Goal: Information Seeking & Learning: Learn about a topic

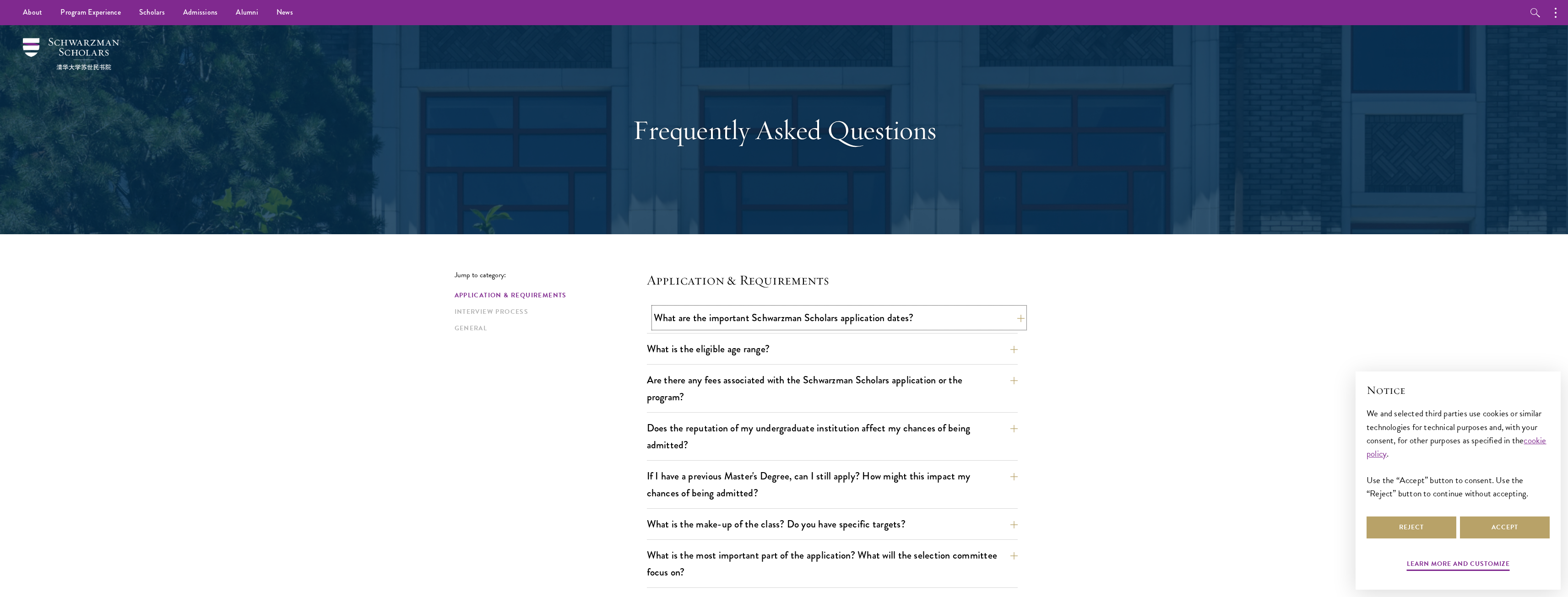
click at [995, 317] on button "What are the important Schwarzman Scholars application dates?" at bounding box center [839, 318] width 371 height 21
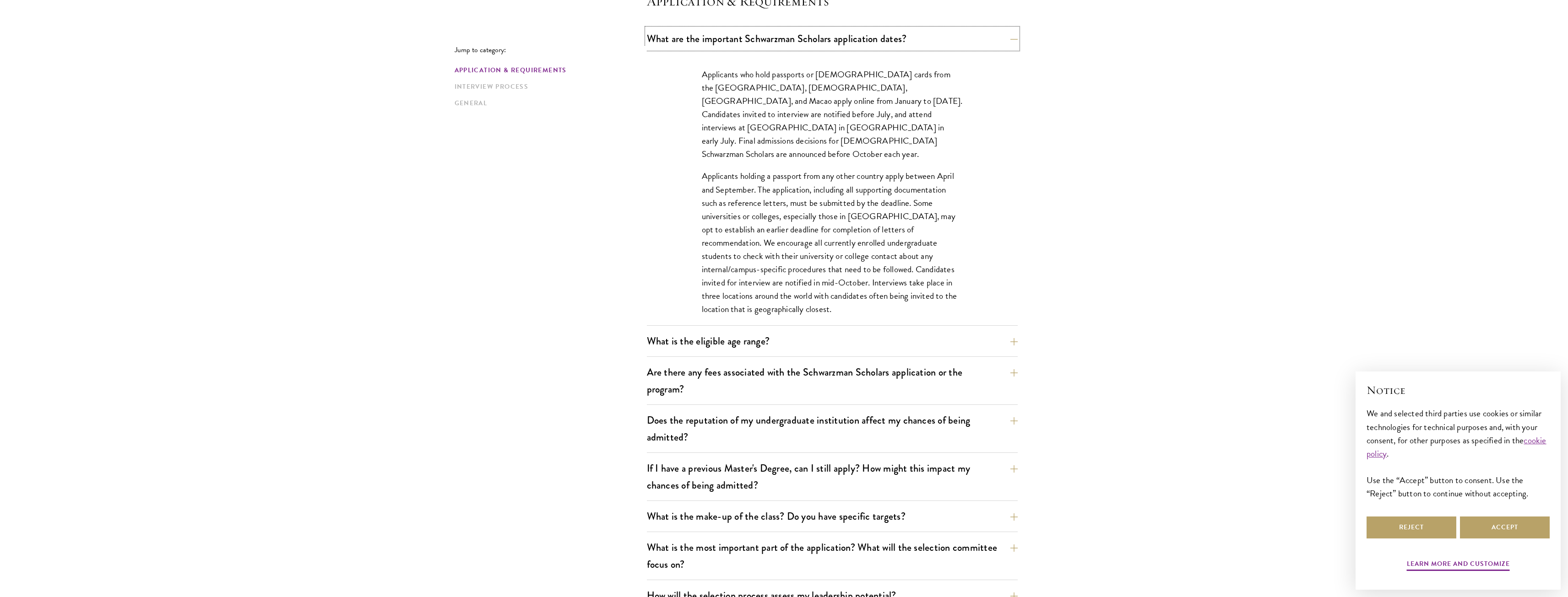
scroll to position [320, 0]
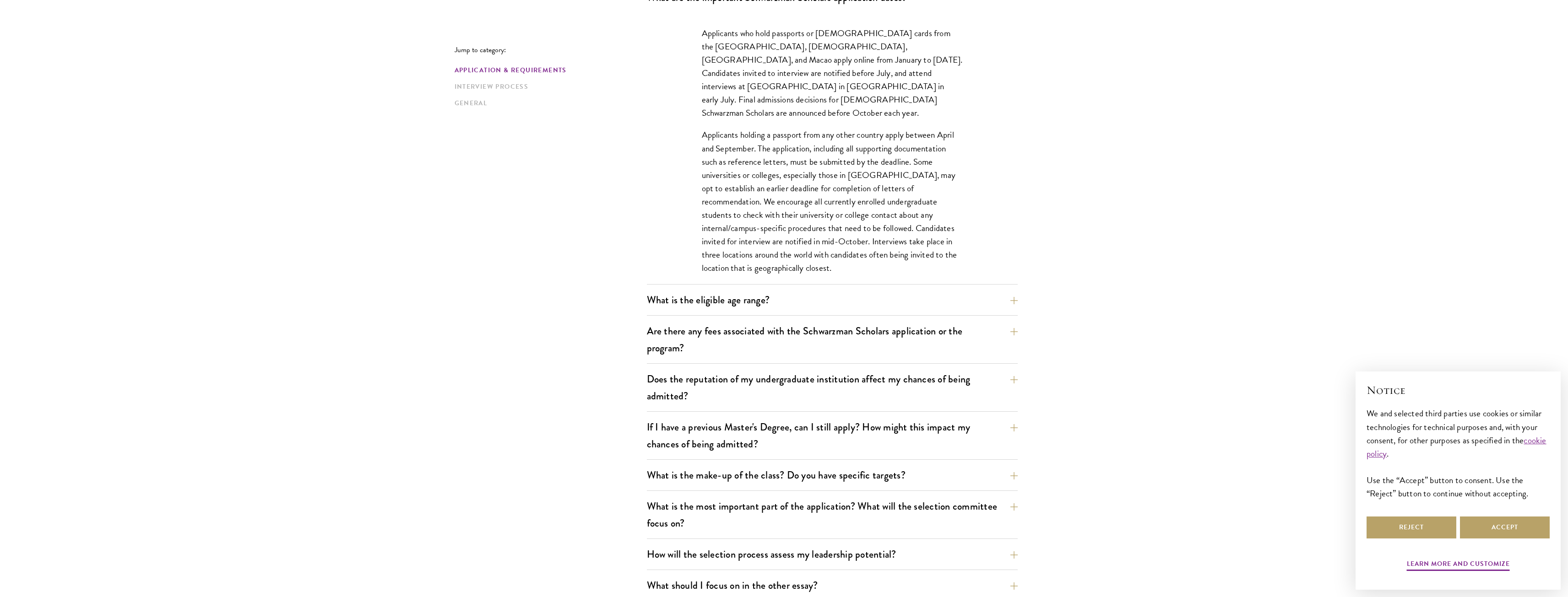
click at [981, 315] on div "What is the eligible age range? Candidates must be at least 18 but not yet 29 y…" at bounding box center [832, 303] width 371 height 26
click at [1004, 305] on button "What is the eligible age range?" at bounding box center [839, 300] width 371 height 21
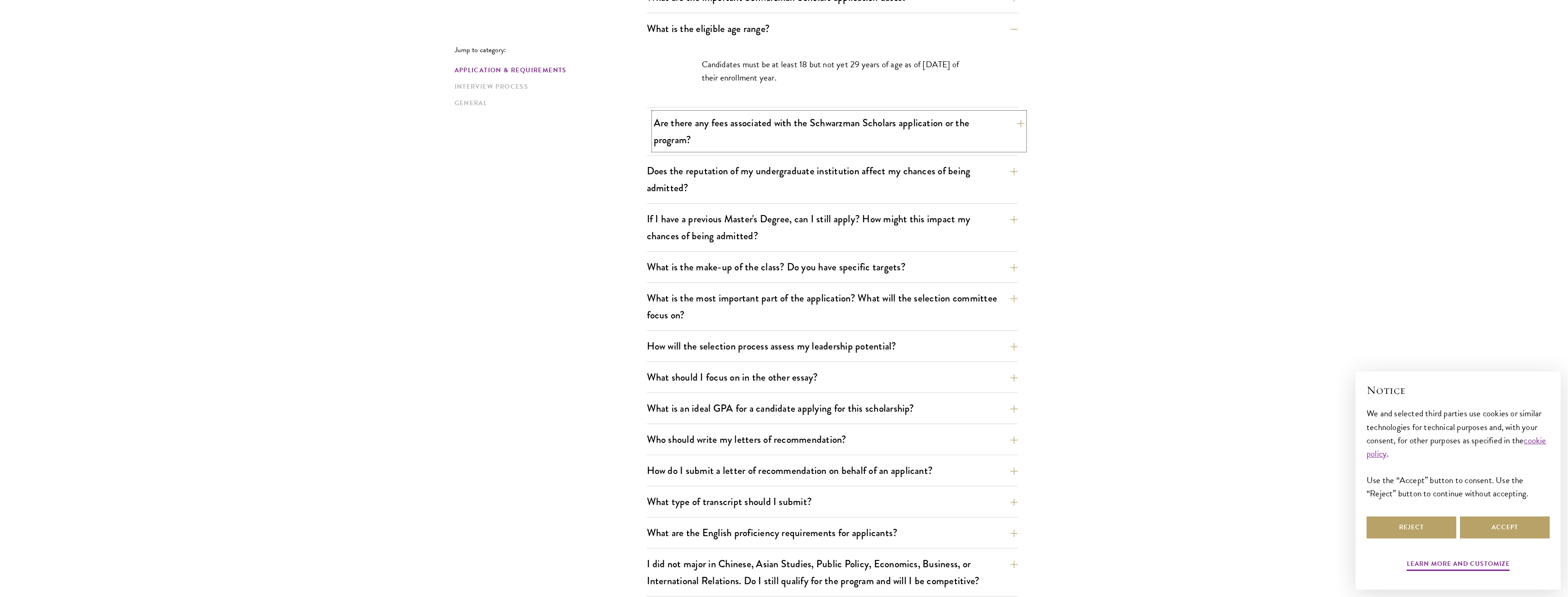
click at [974, 141] on button "Are there any fees associated with the Schwarzman Scholars application or the p…" at bounding box center [839, 131] width 371 height 38
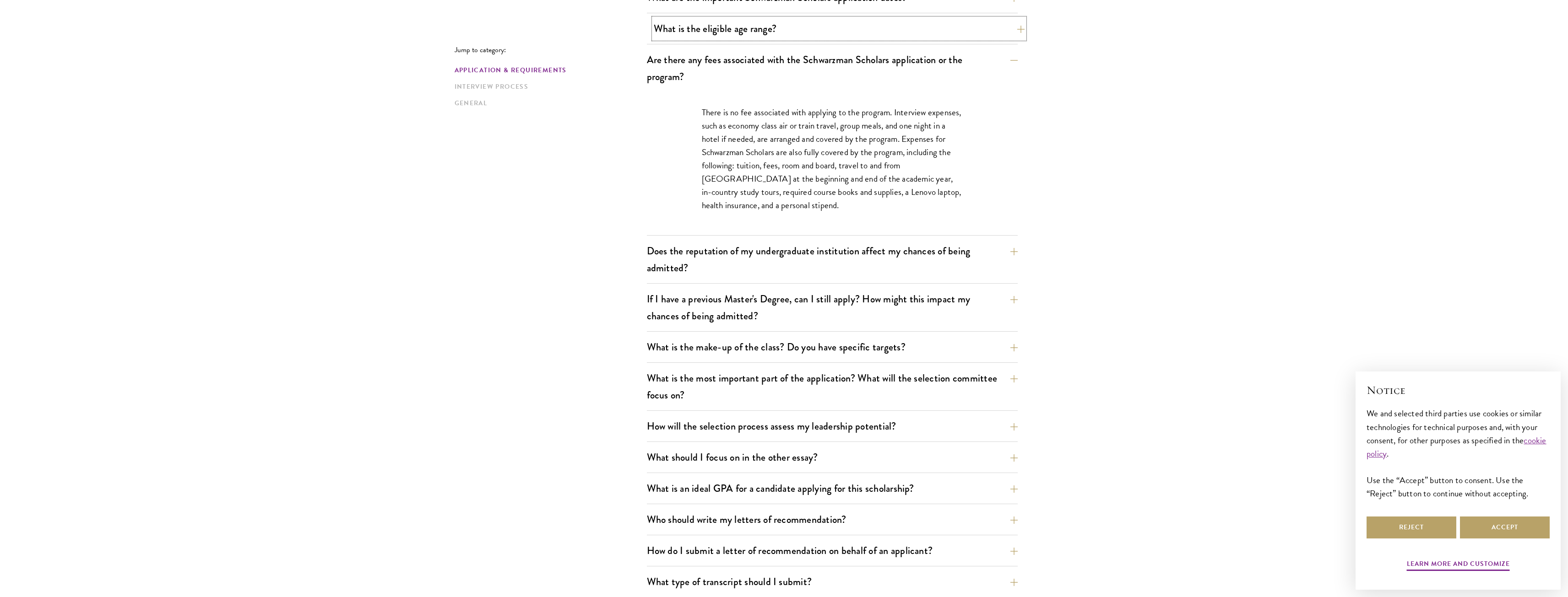
click at [944, 35] on button "What is the eligible age range?" at bounding box center [839, 29] width 371 height 21
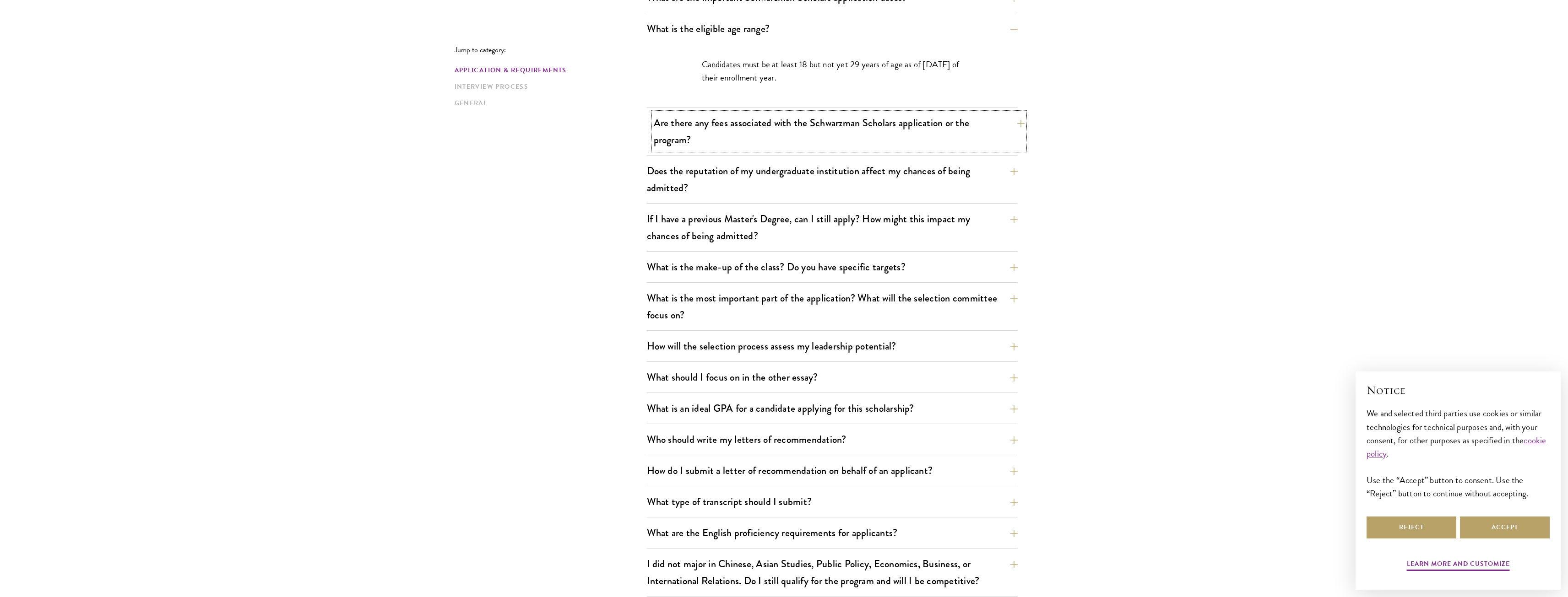
click at [945, 126] on button "Are there any fees associated with the Schwarzman Scholars application or the p…" at bounding box center [839, 131] width 371 height 38
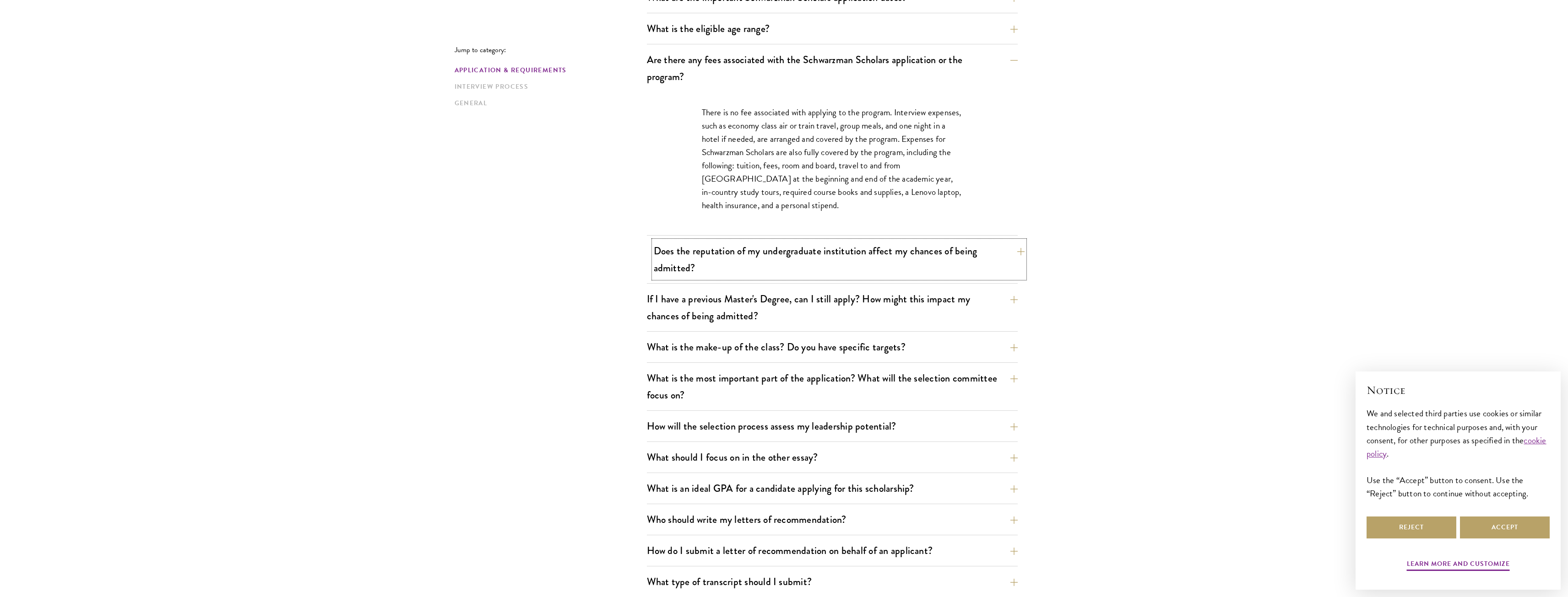
click at [921, 259] on button "Does the reputation of my undergraduate institution affect my chances of being …" at bounding box center [839, 259] width 371 height 38
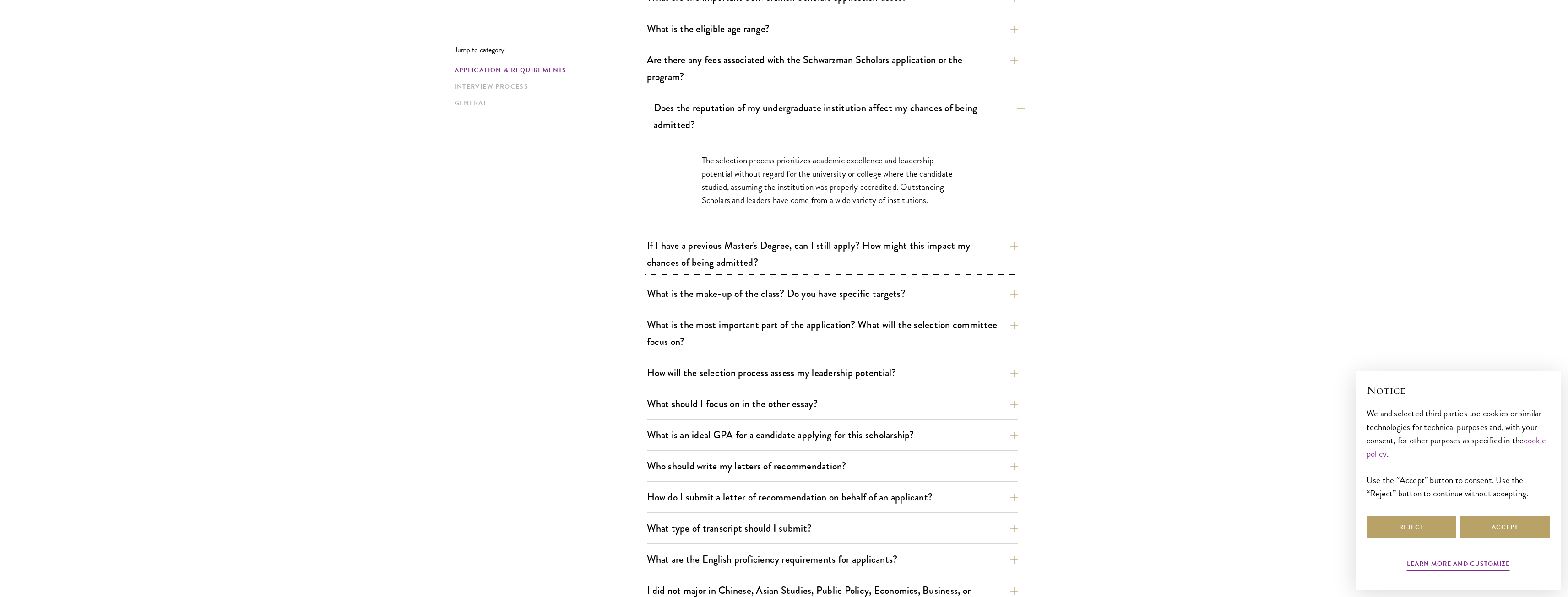
click at [921, 259] on button "If I have a previous Master's Degree, can I still apply? How might this impact …" at bounding box center [832, 254] width 371 height 38
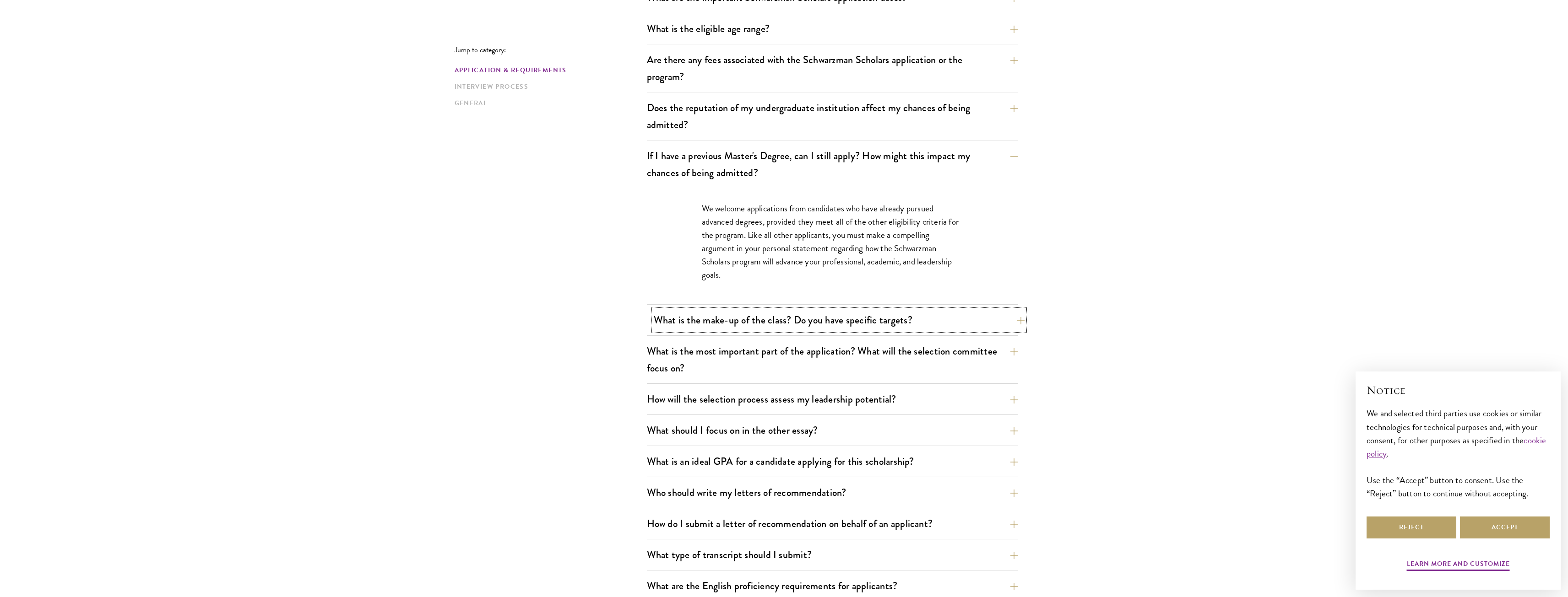
click at [919, 322] on button "What is the make-up of the class? Do you have specific targets?" at bounding box center [839, 320] width 371 height 21
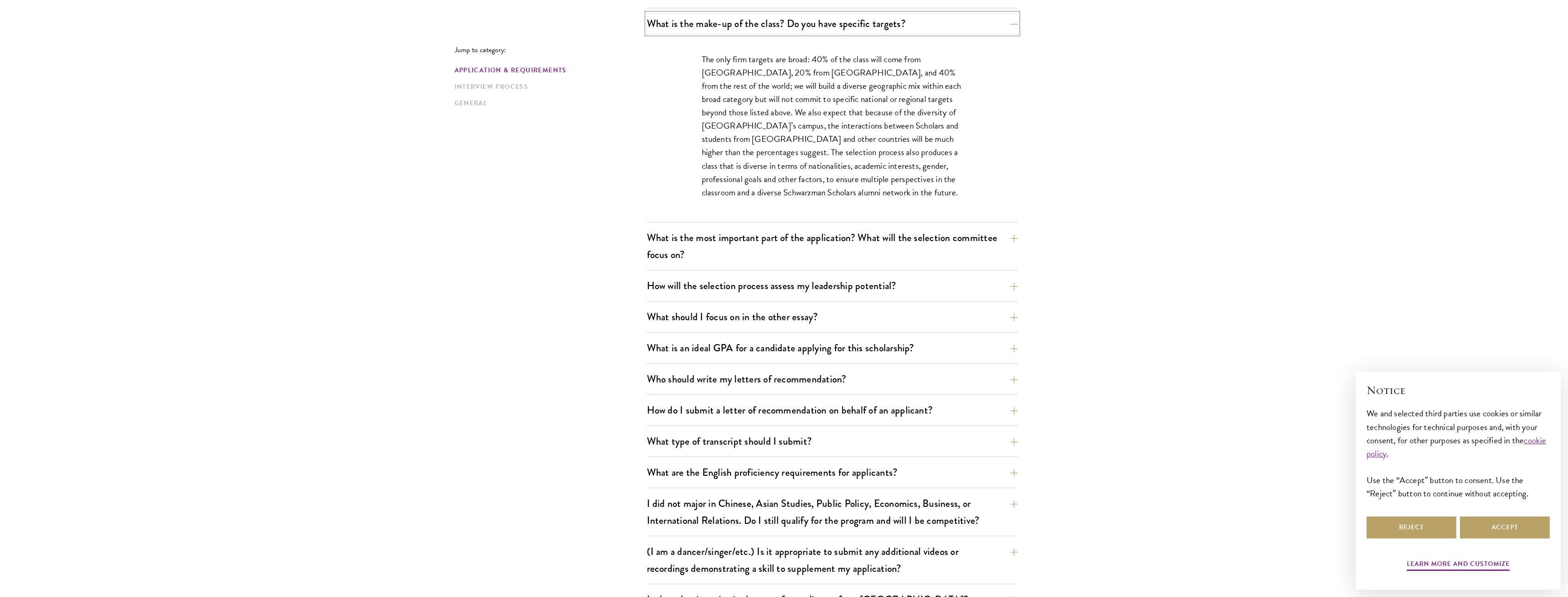
scroll to position [504, 0]
click at [838, 260] on button "What is the most important part of the application? What will the selection com…" at bounding box center [839, 243] width 371 height 38
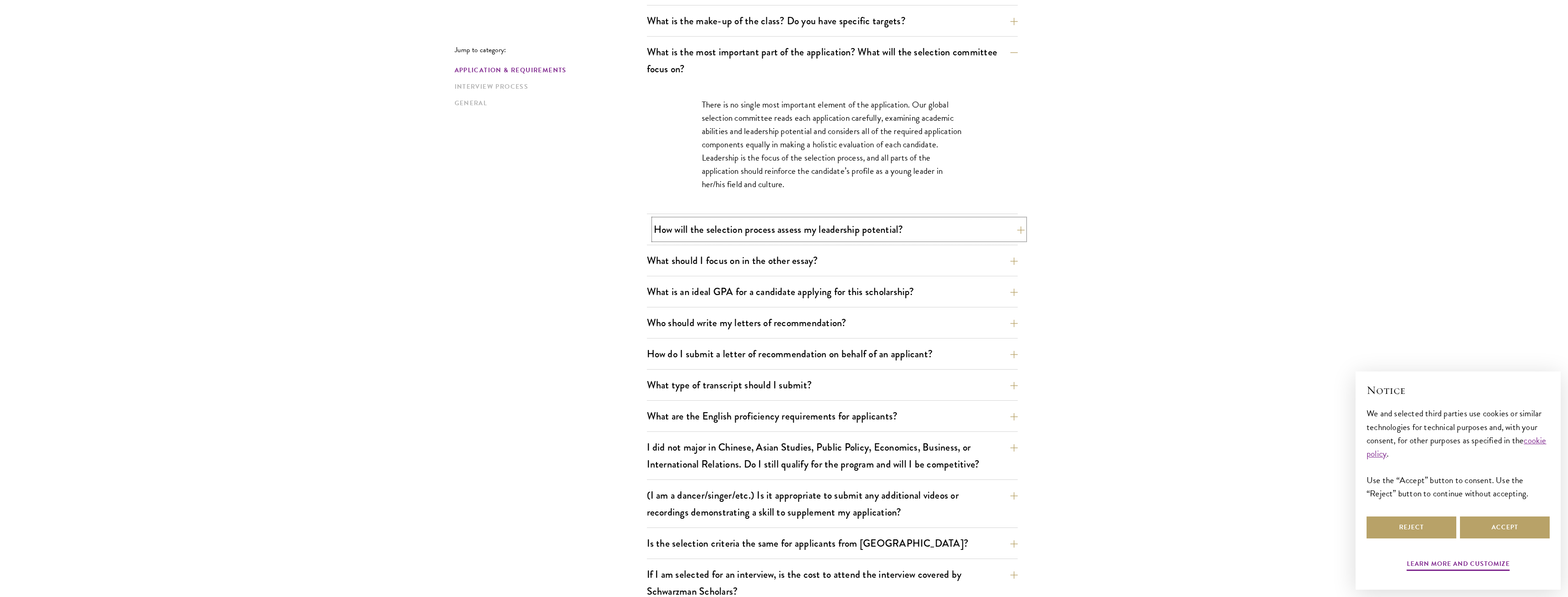
click at [855, 232] on button "How will the selection process assess my leadership potential?" at bounding box center [839, 229] width 371 height 21
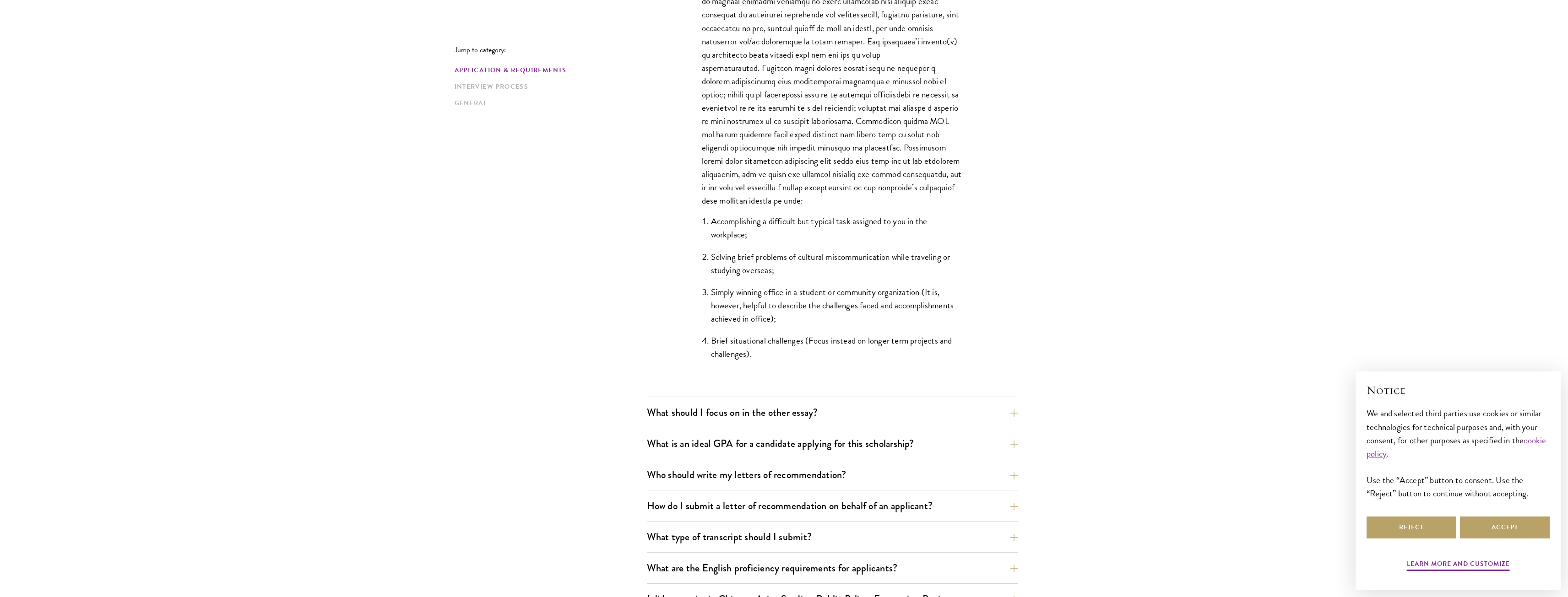
scroll to position [732, 0]
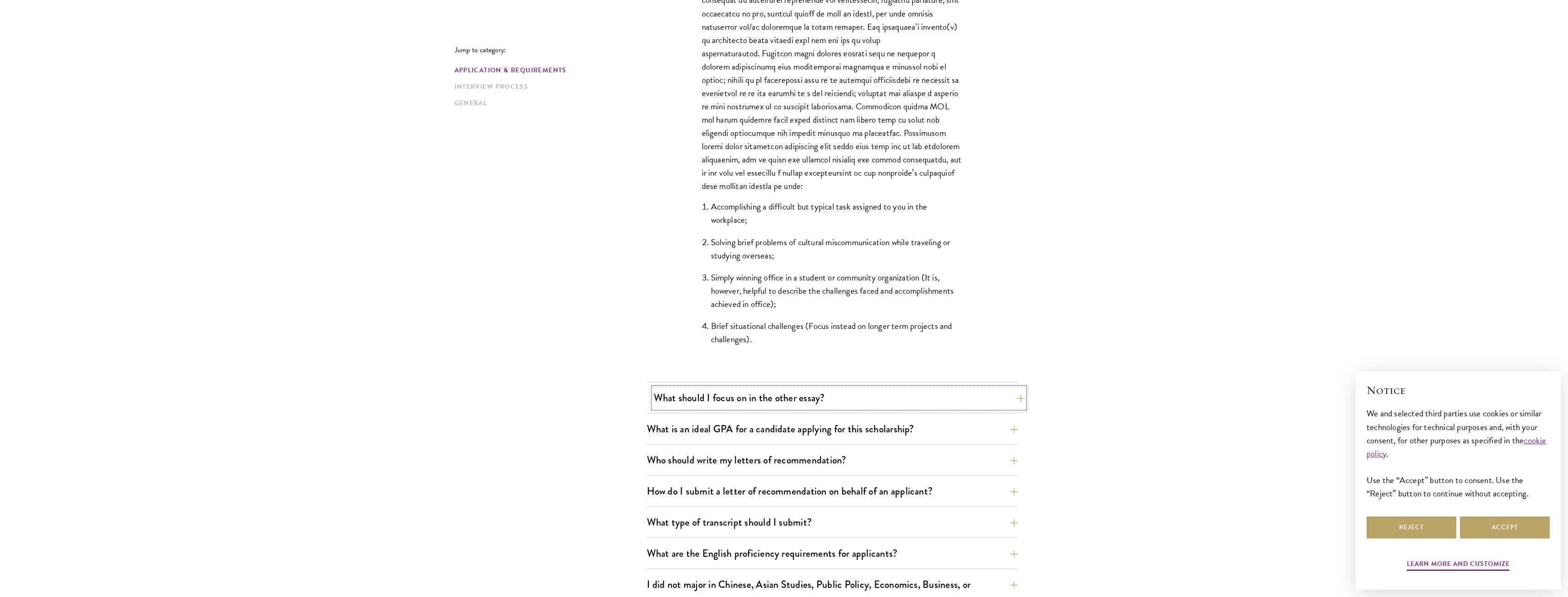
click at [717, 396] on button "What should I focus on in the other essay?" at bounding box center [839, 398] width 371 height 21
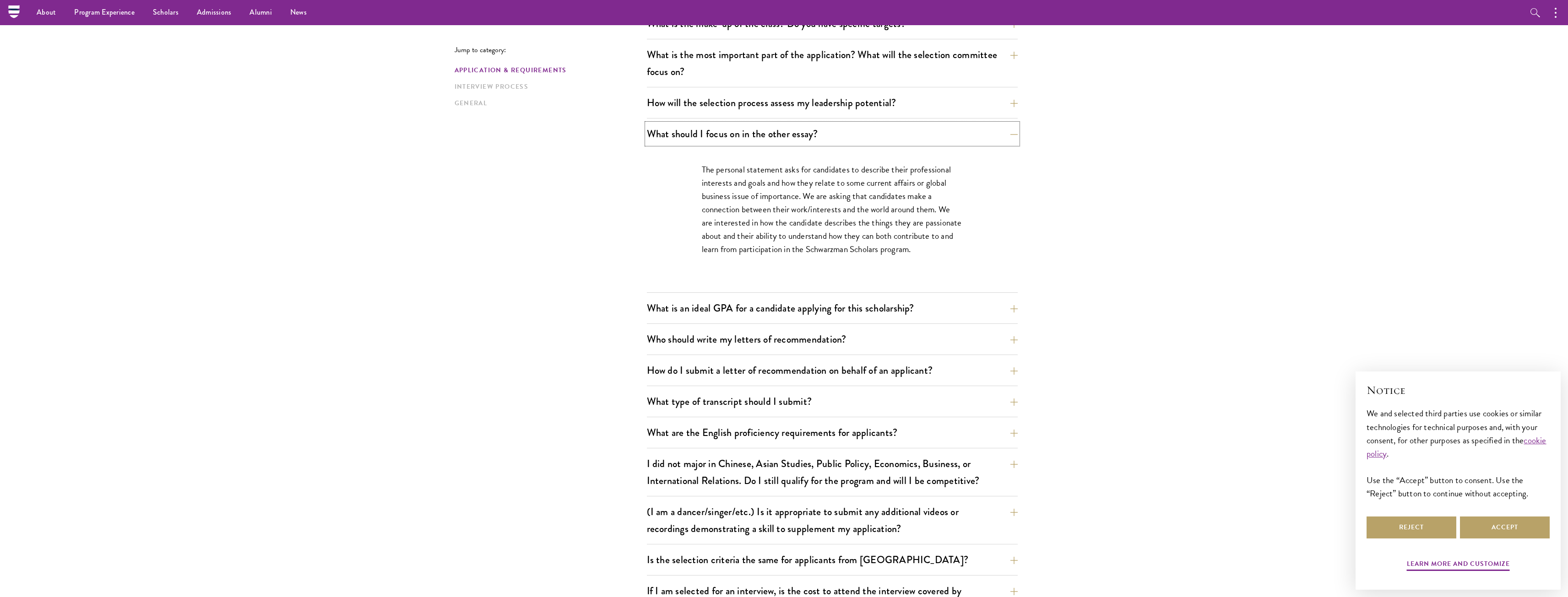
scroll to position [504, 0]
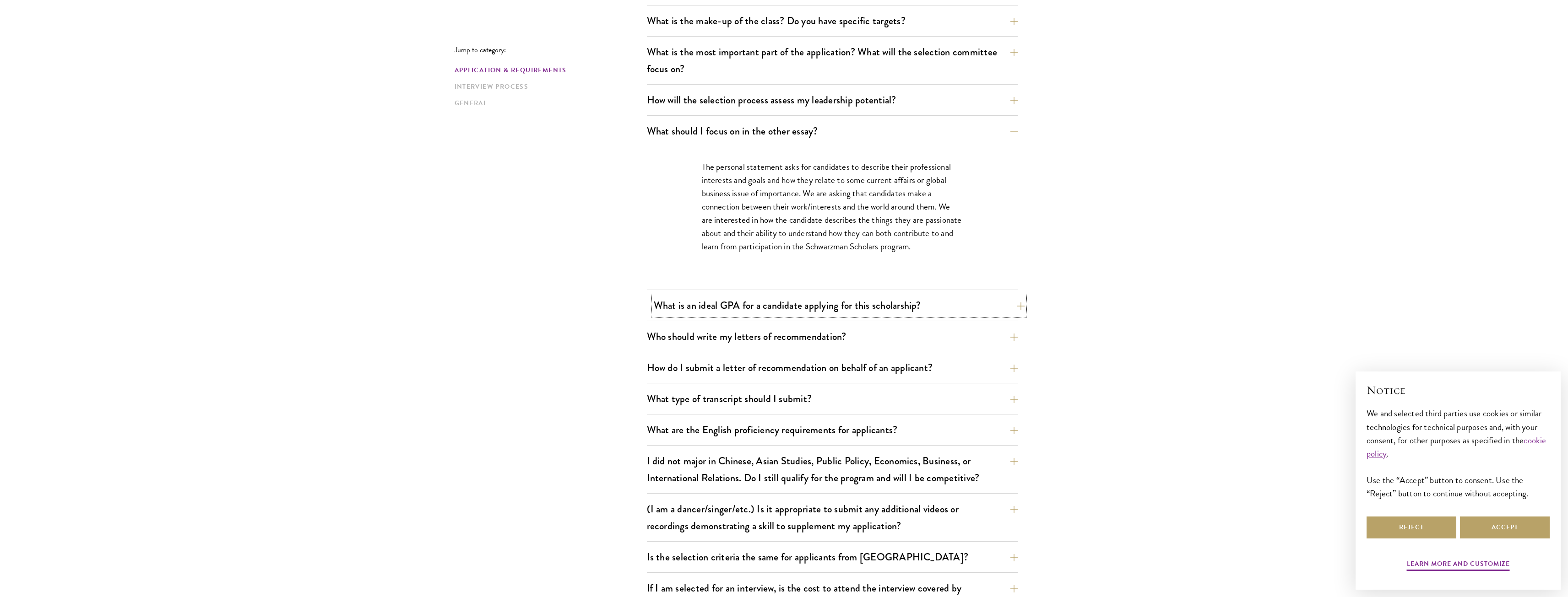
click at [713, 298] on button "What is an ideal GPA for a candidate applying for this scholarship?" at bounding box center [839, 305] width 371 height 21
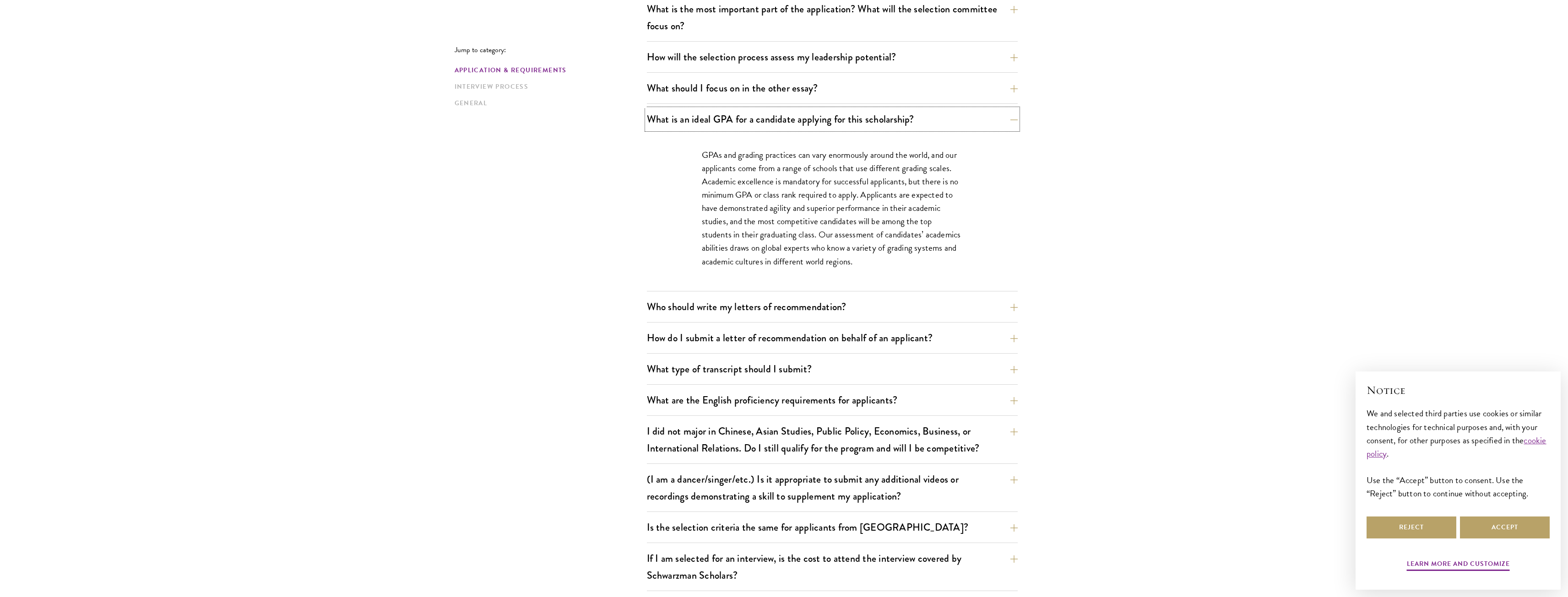
scroll to position [549, 0]
click at [707, 301] on button "Who should write my letters of recommendation?" at bounding box center [839, 304] width 371 height 21
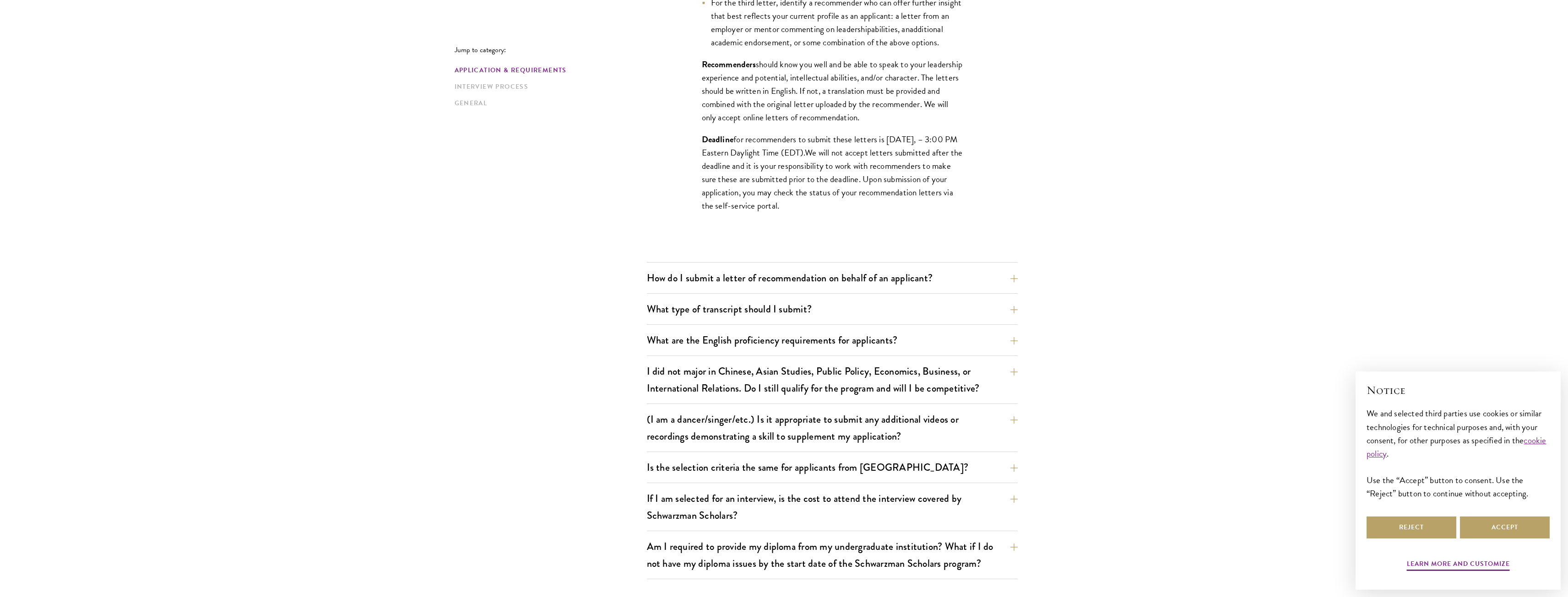
scroll to position [916, 0]
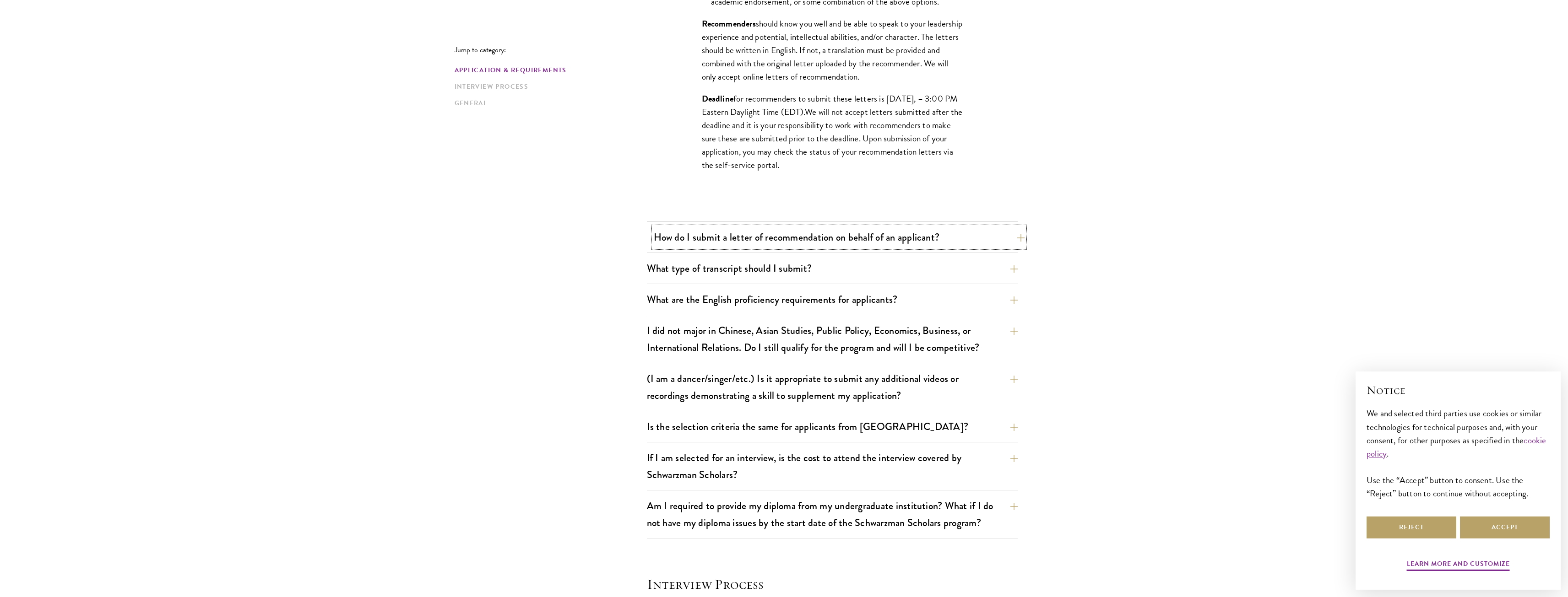
click at [962, 234] on button "How do I submit a letter of recommendation on behalf of an applicant?" at bounding box center [839, 237] width 371 height 21
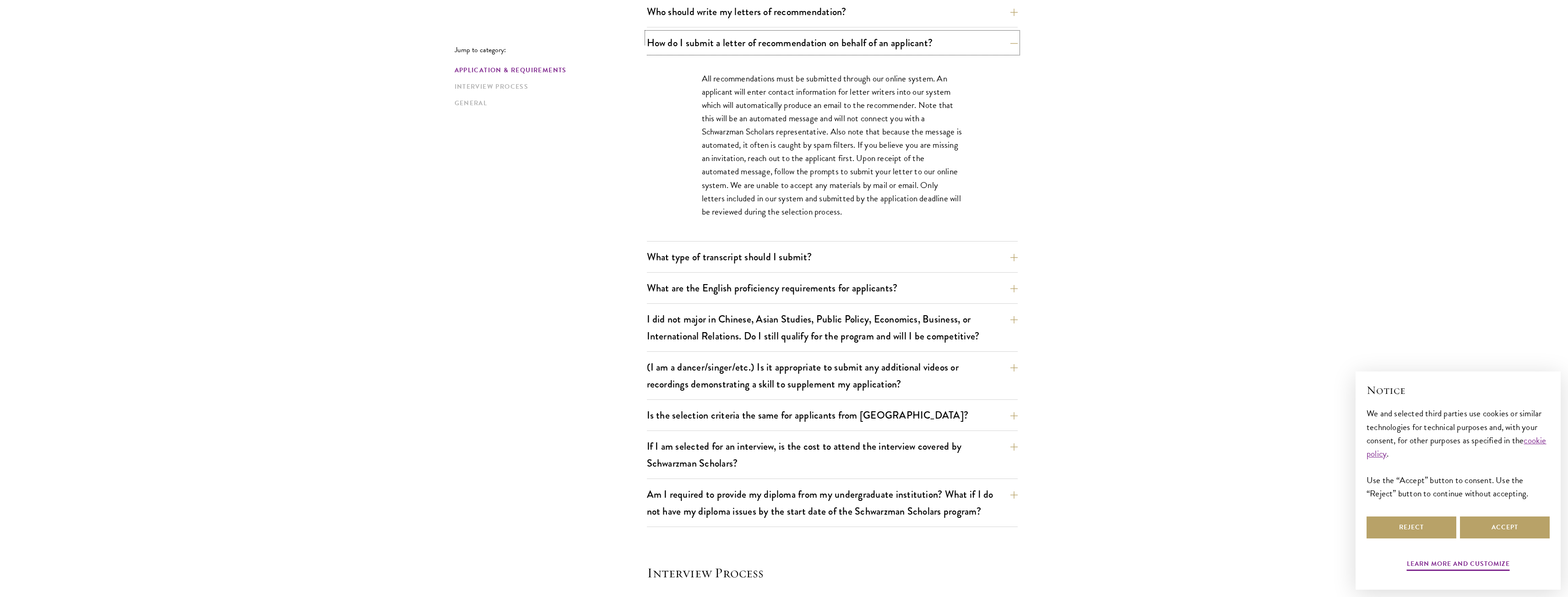
scroll to position [686, 0]
click at [985, 264] on button "What type of transcript should I submit?" at bounding box center [839, 255] width 371 height 21
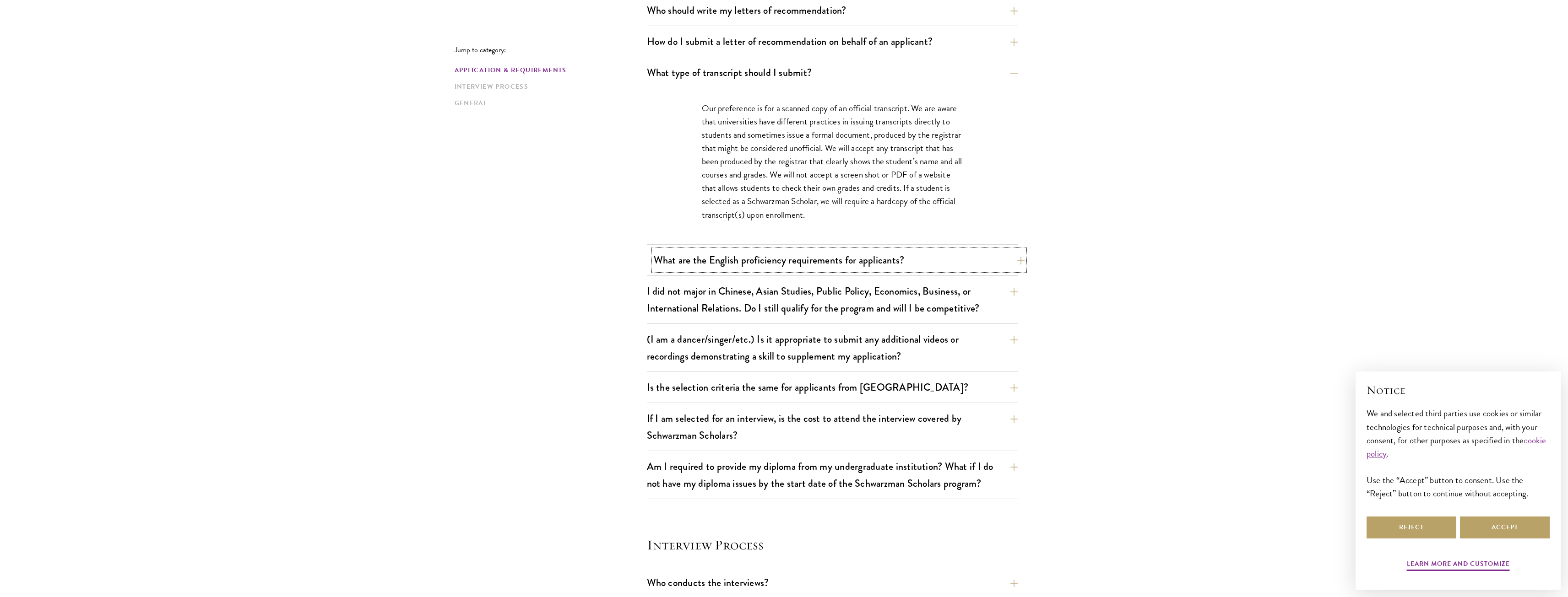
click at [979, 254] on button "What are the English proficiency requirements for applicants?" at bounding box center [839, 260] width 371 height 21
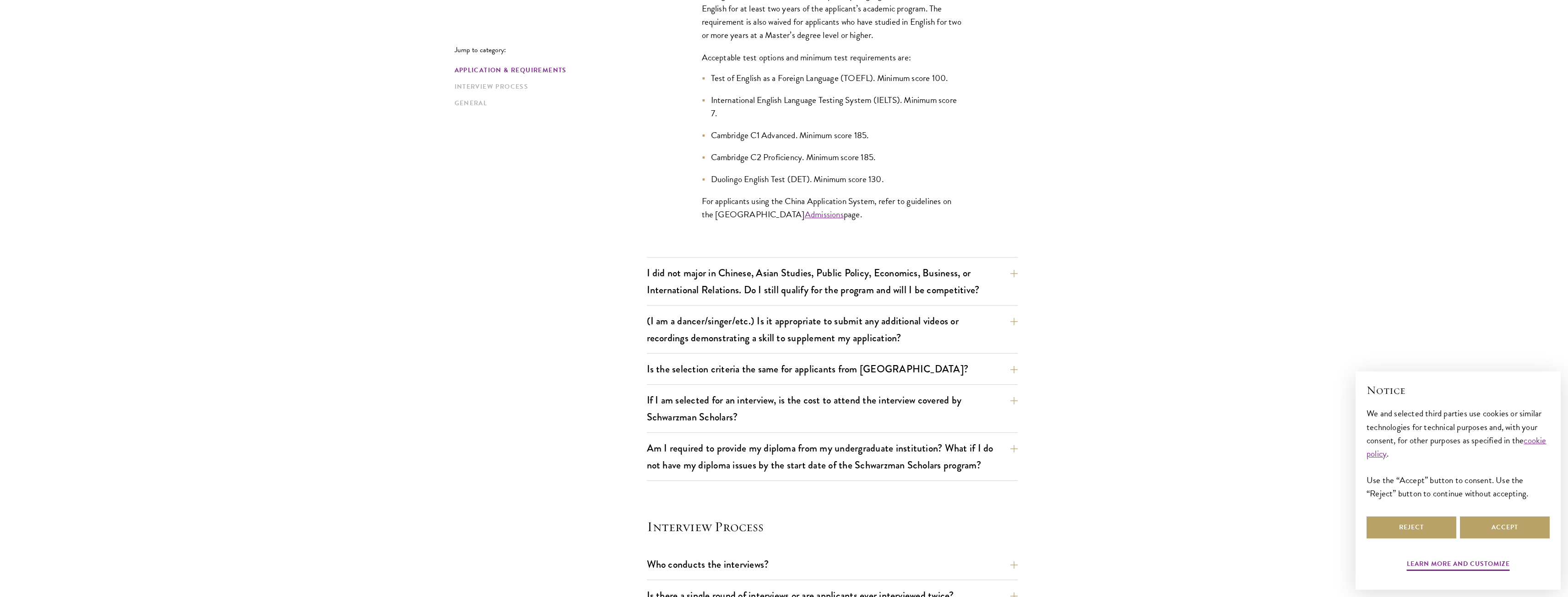
scroll to position [916, 0]
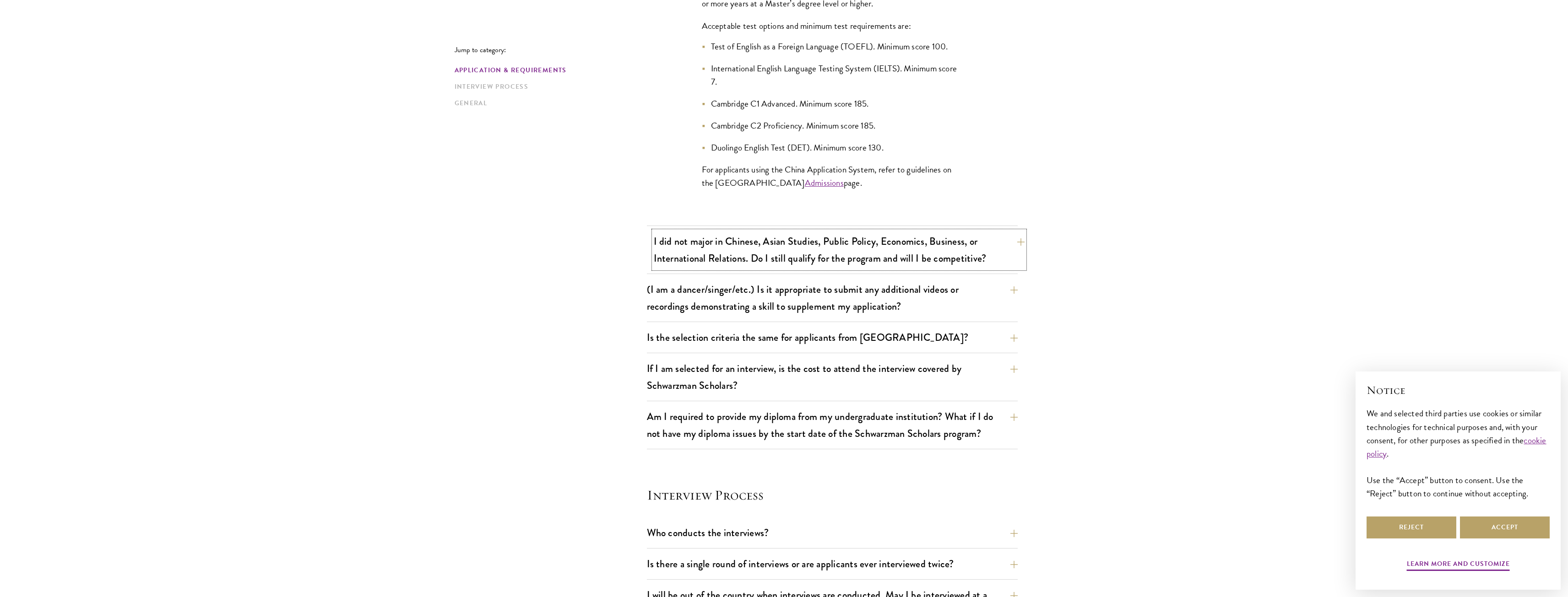
click at [990, 241] on button "I did not major in Chinese, Asian Studies, Public Policy, Economics, Business, …" at bounding box center [839, 250] width 371 height 38
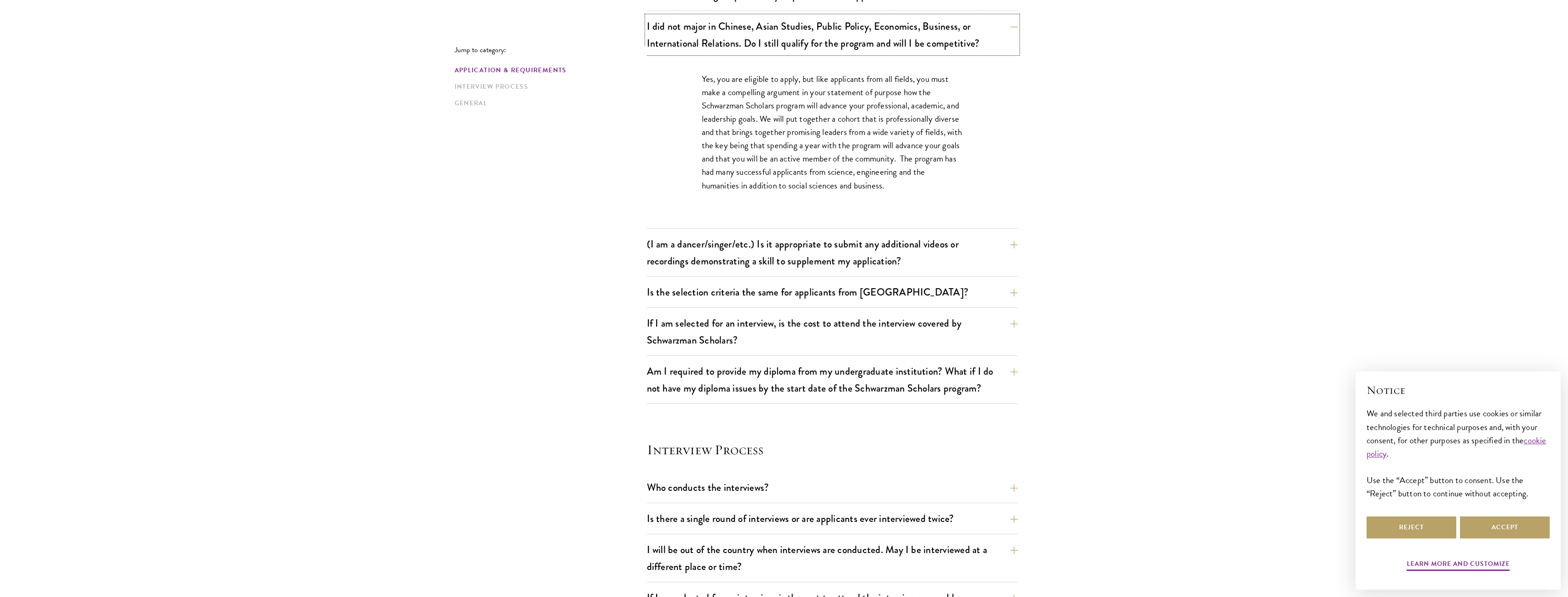
scroll to position [778, 0]
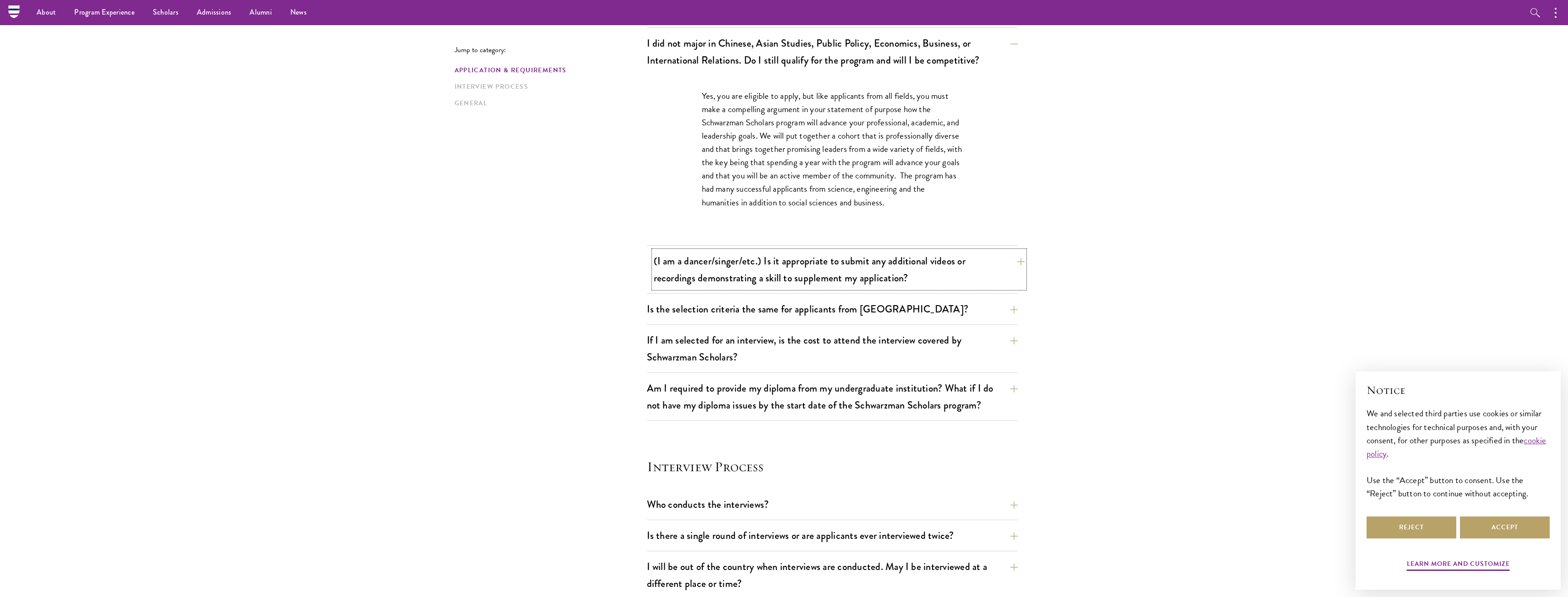
click at [988, 252] on button "(I am a dancer/singer/etc.) Is it appropriate to submit any additional videos o…" at bounding box center [839, 269] width 371 height 38
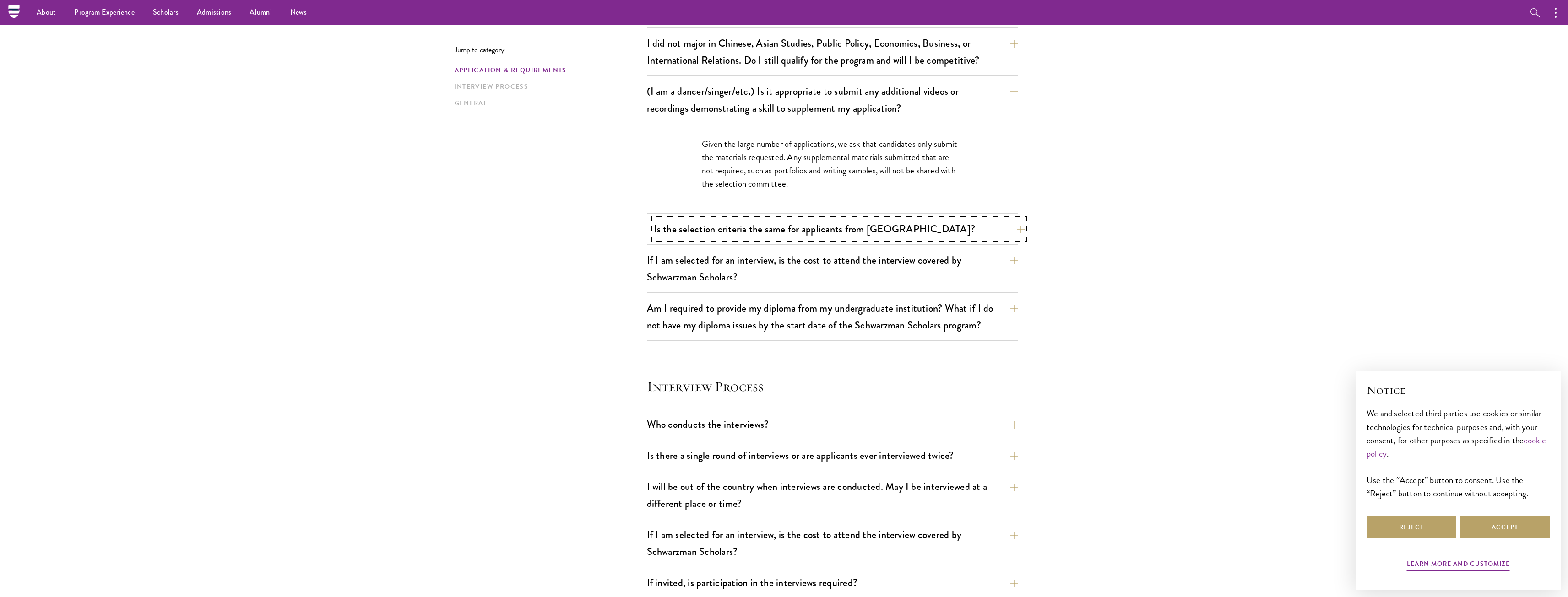
click at [977, 235] on button "Is the selection criteria the same for applicants from [GEOGRAPHIC_DATA]?" at bounding box center [839, 229] width 371 height 21
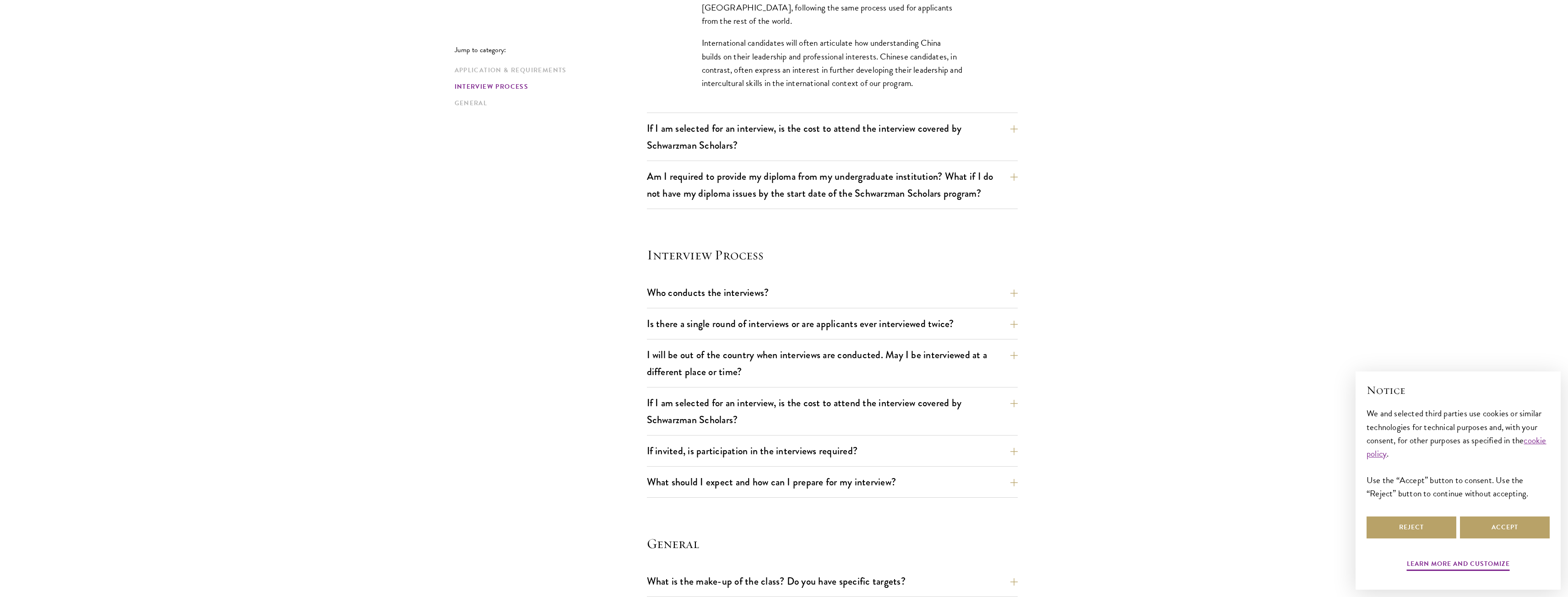
scroll to position [1053, 0]
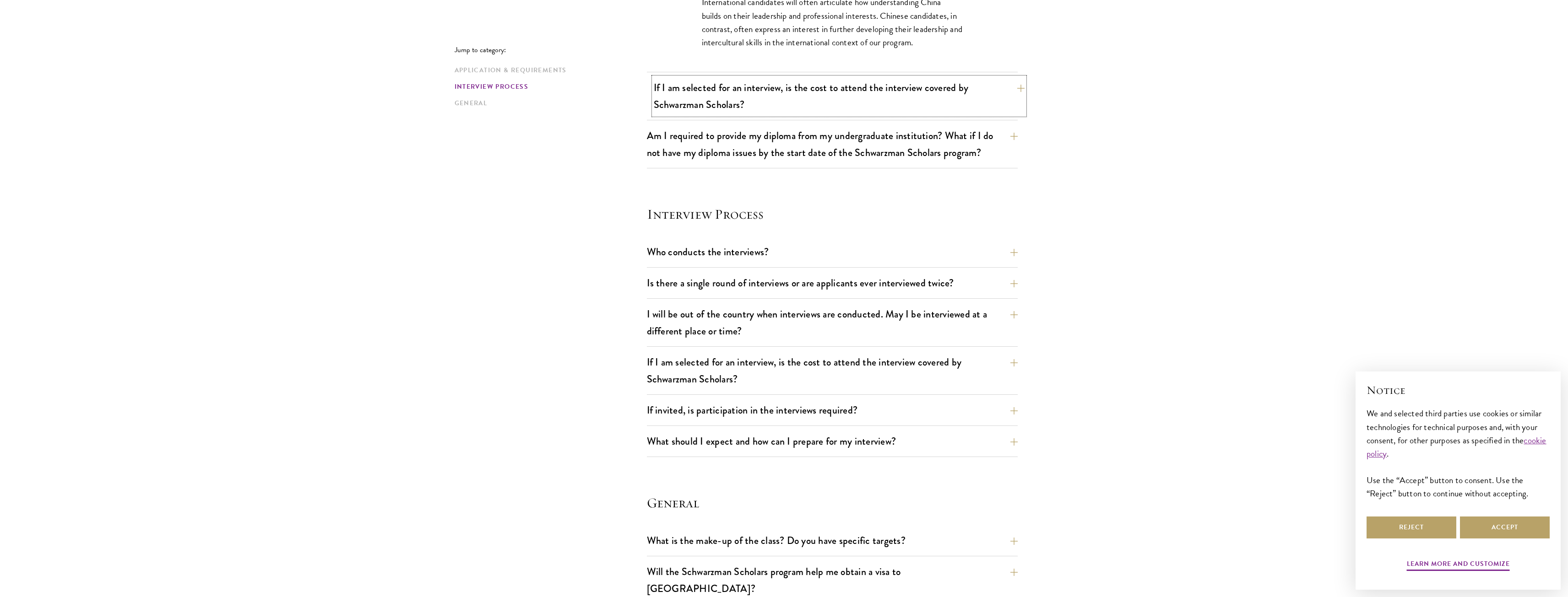
click at [894, 110] on button "If I am selected for an interview, is the cost to attend the interview covered …" at bounding box center [839, 96] width 371 height 38
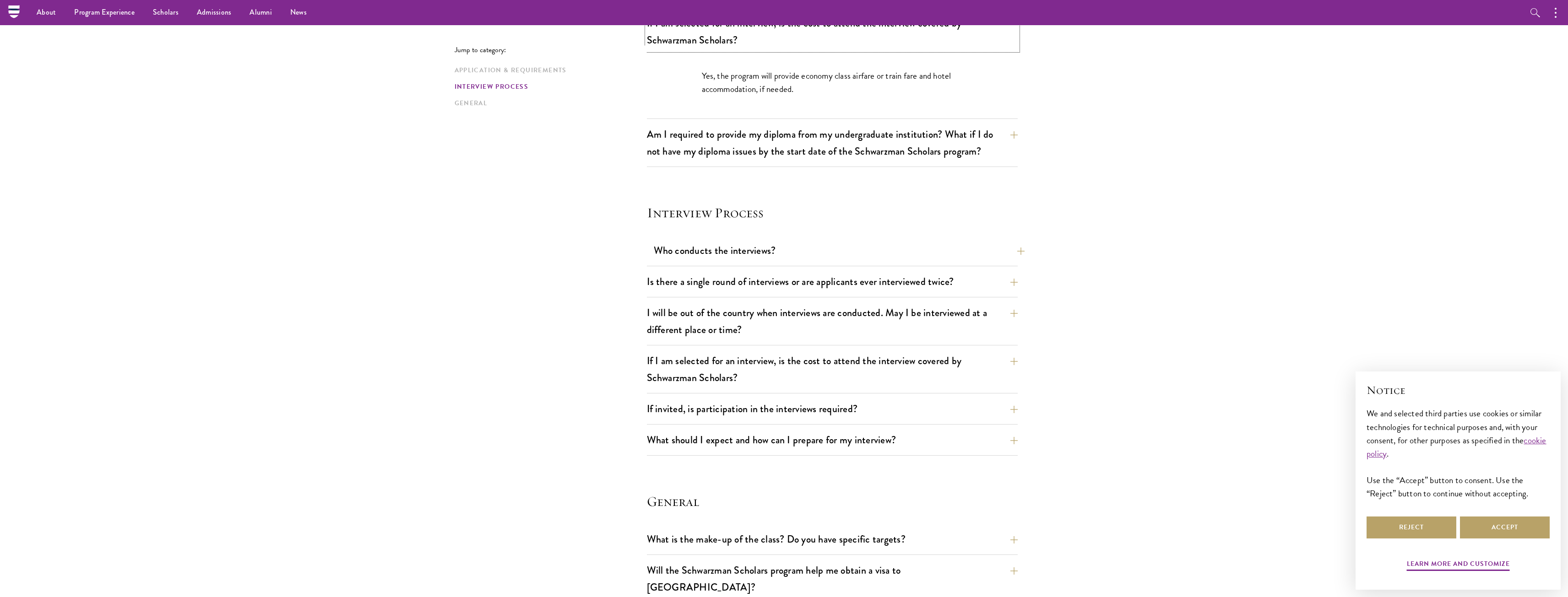
scroll to position [916, 0]
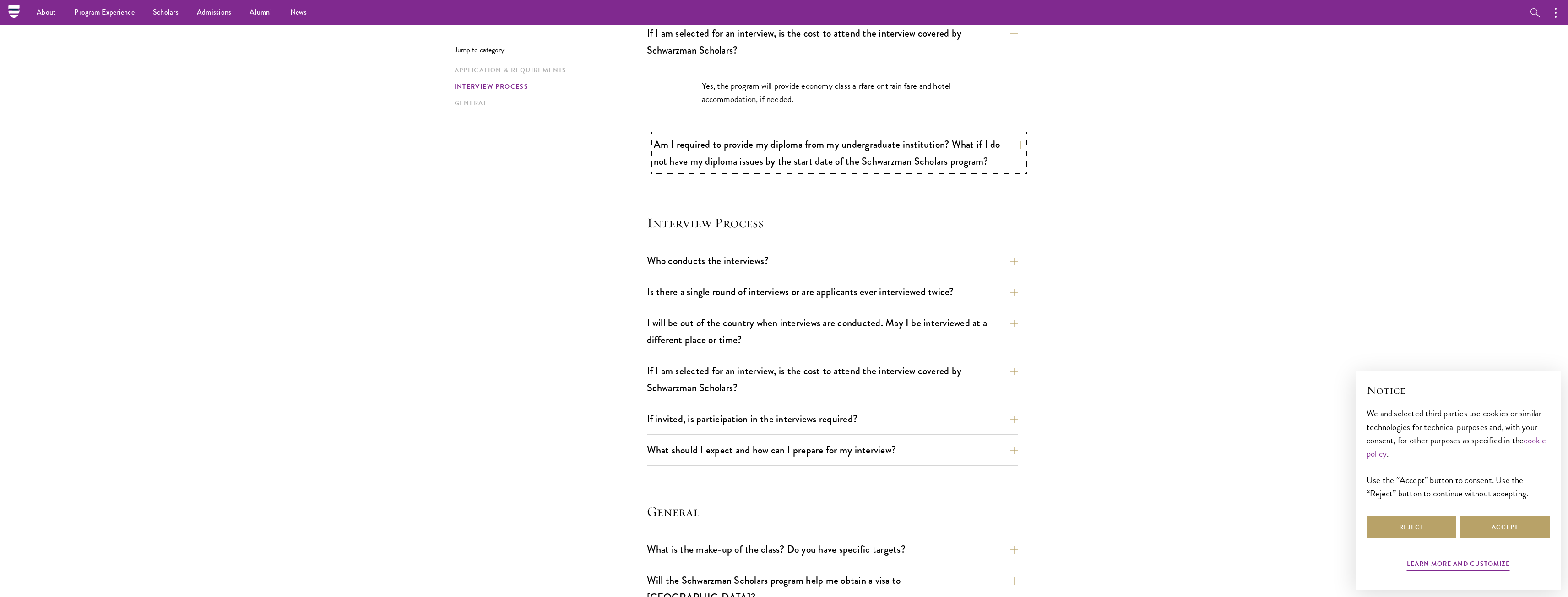
click at [897, 150] on button "Am I required to provide my diploma from my undergraduate institution? What if …" at bounding box center [839, 153] width 371 height 38
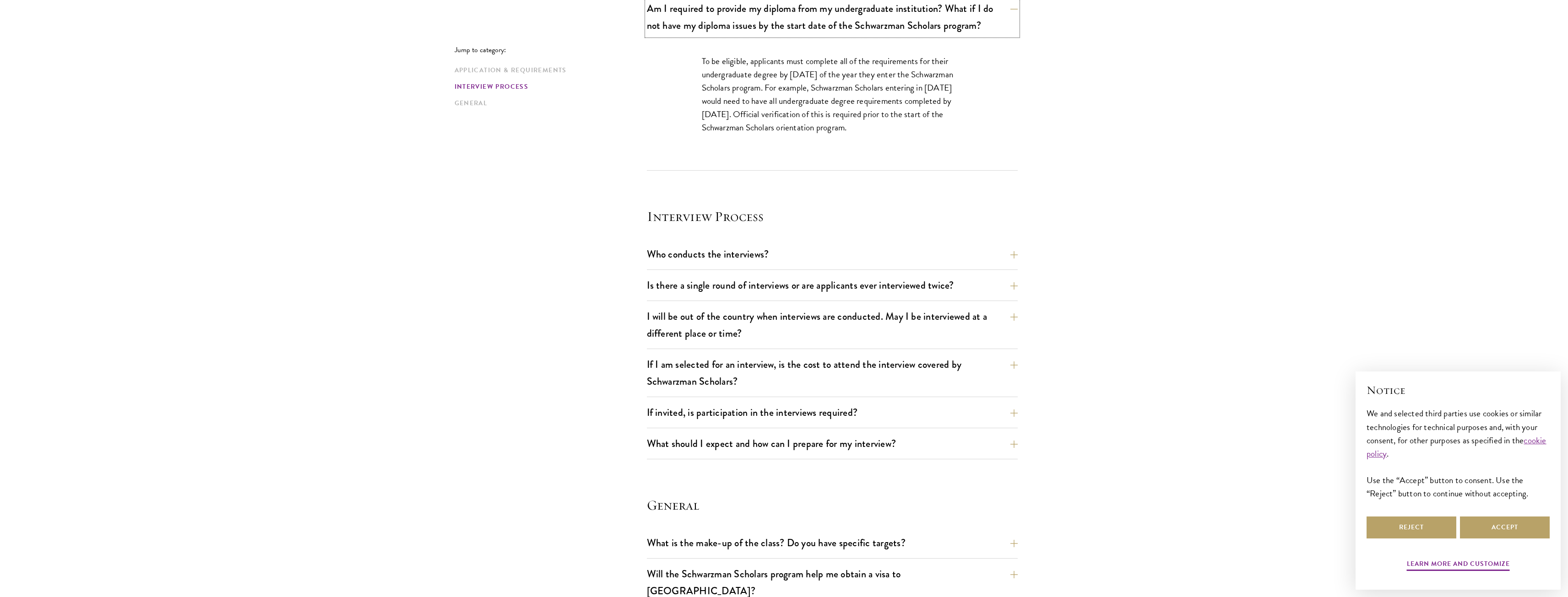
scroll to position [1007, 0]
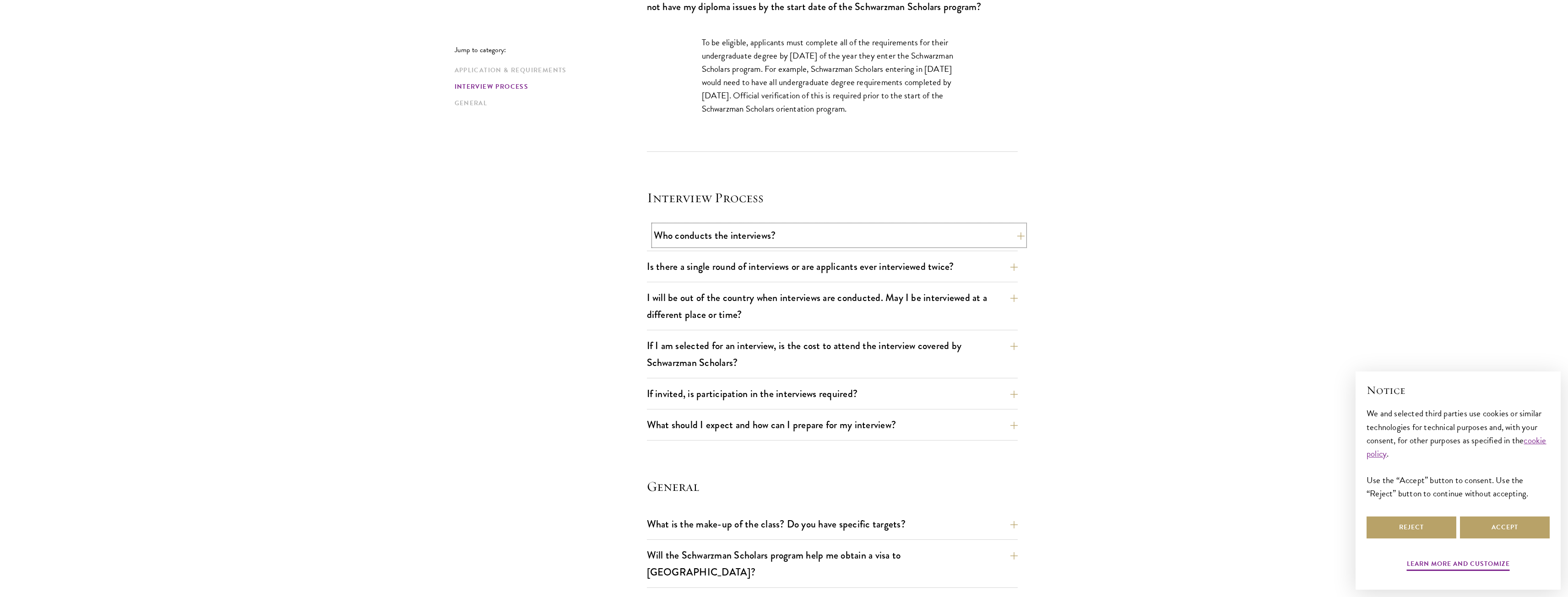
click at [857, 231] on button "Who conducts the interviews?" at bounding box center [839, 235] width 371 height 21
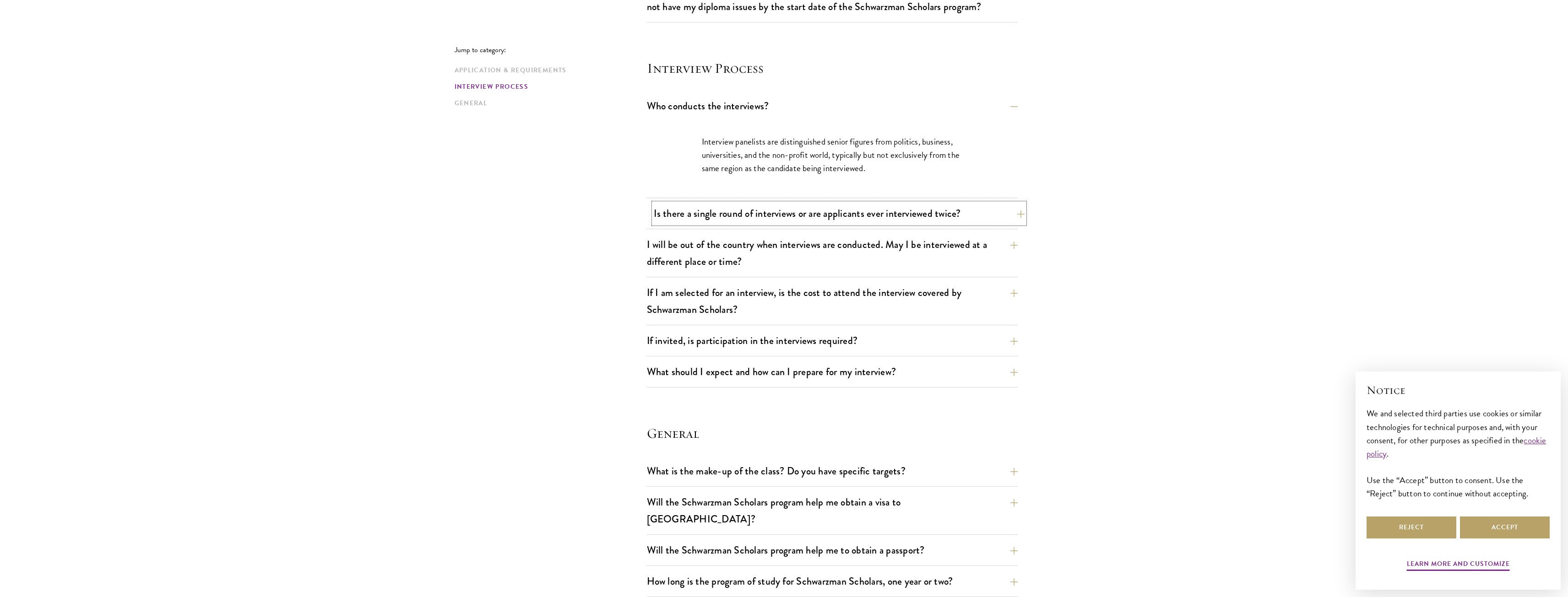
click at [856, 214] on button "Is there a single round of interviews or are applicants ever interviewed twice?" at bounding box center [839, 213] width 371 height 21
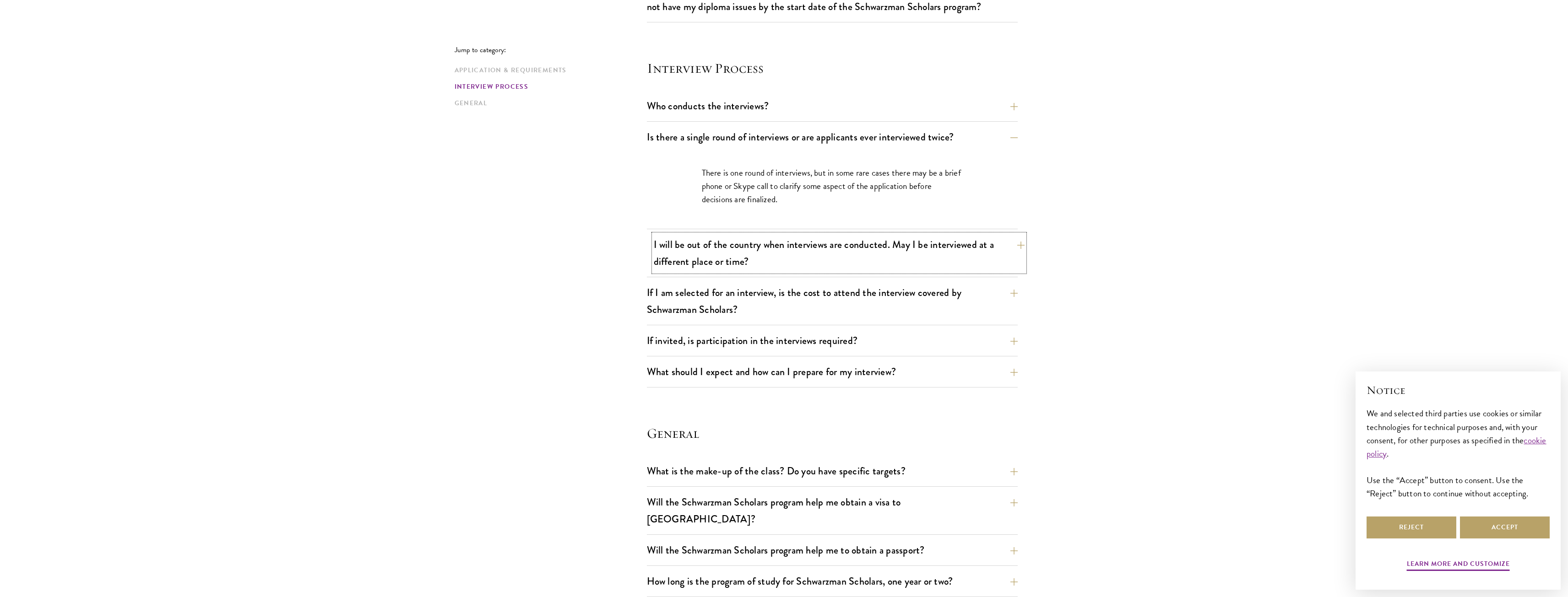
click at [862, 251] on button "I will be out of the country when interviews are conducted. May I be interviewe…" at bounding box center [839, 253] width 371 height 38
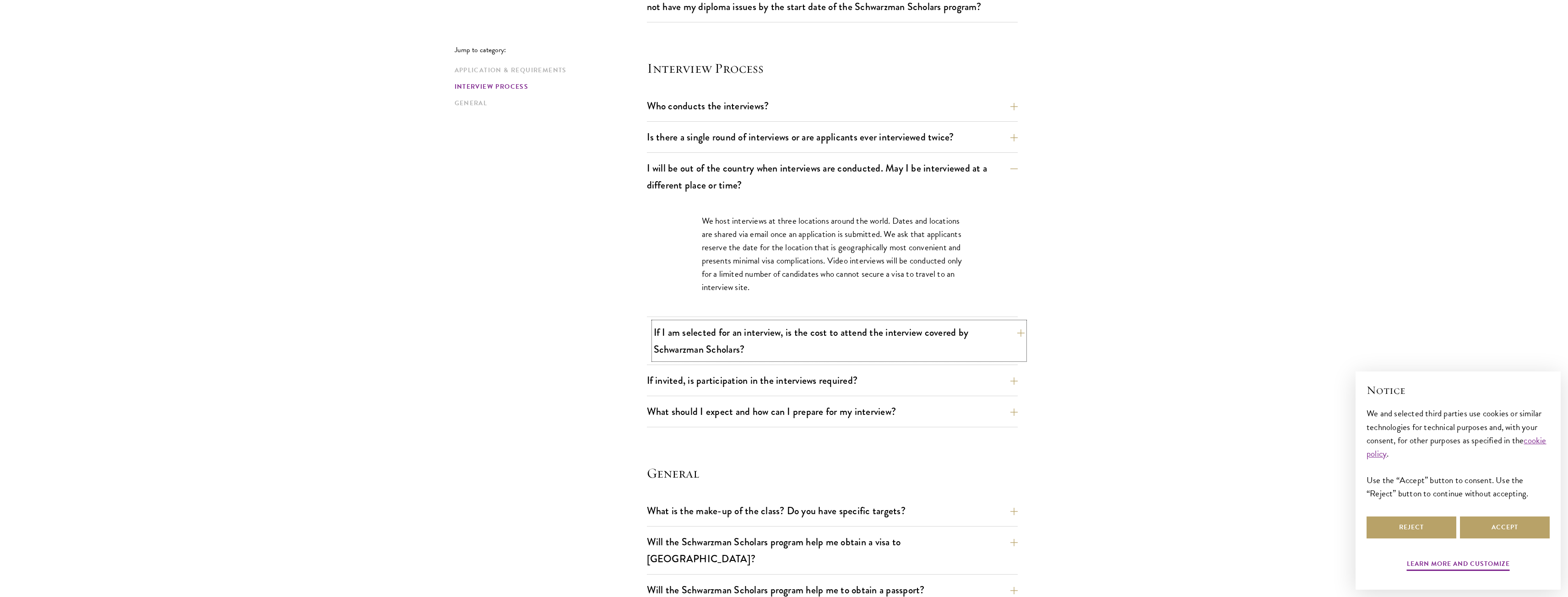
click at [912, 328] on button "If I am selected for an interview, is the cost to attend the interview covered …" at bounding box center [839, 341] width 371 height 38
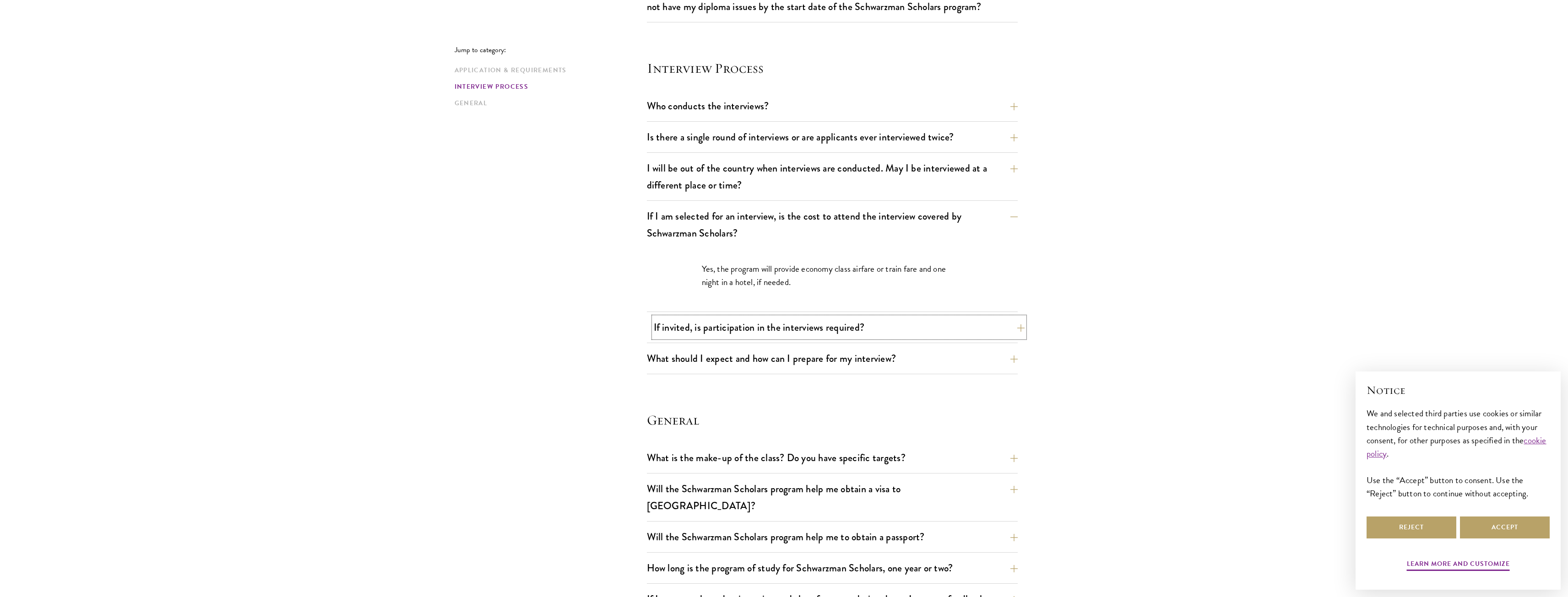
click at [921, 334] on button "If invited, is participation in the interviews required?" at bounding box center [839, 327] width 371 height 21
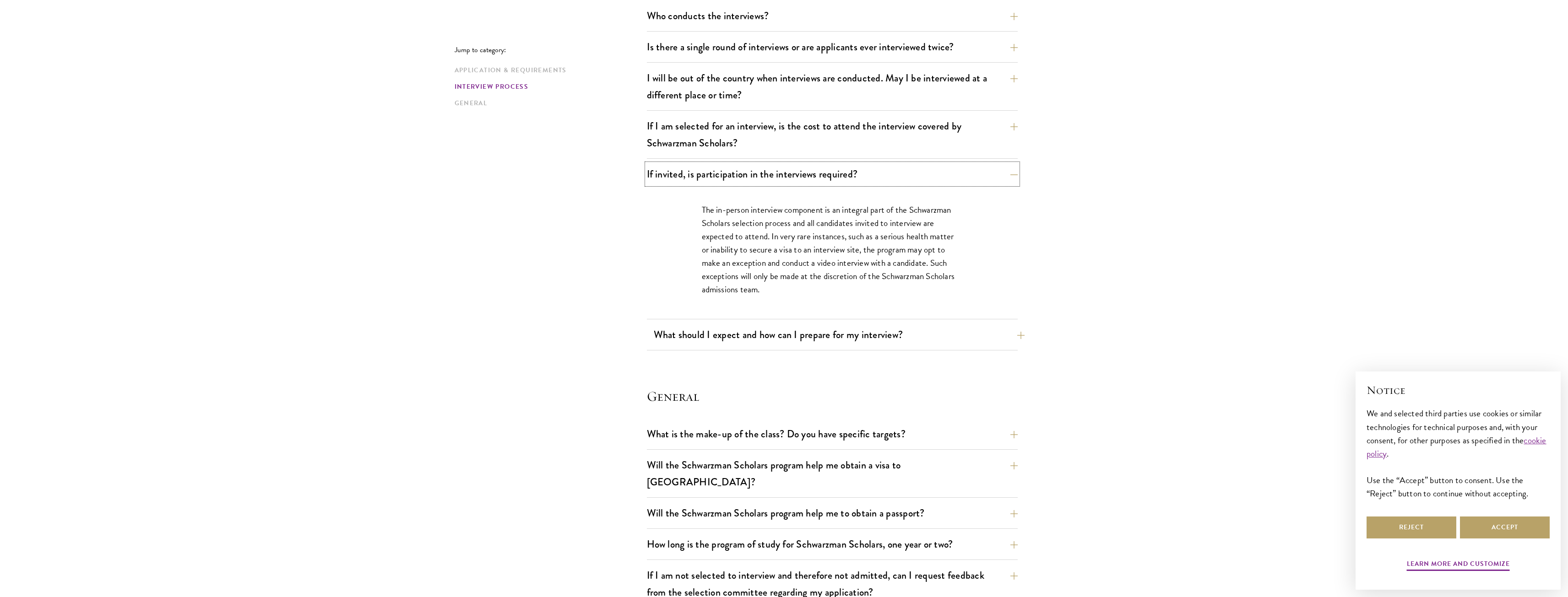
scroll to position [1098, 0]
click at [921, 332] on button "What should I expect and how can I prepare for my interview?" at bounding box center [839, 333] width 371 height 21
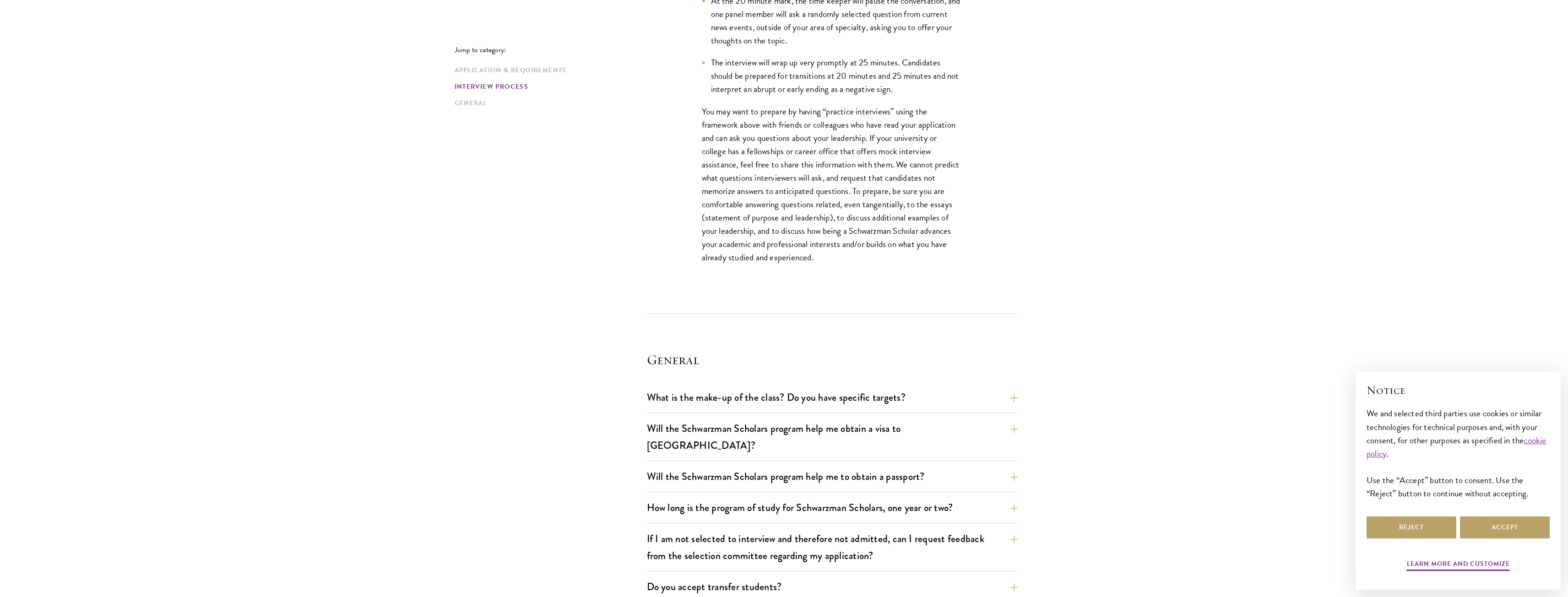
scroll to position [1648, 0]
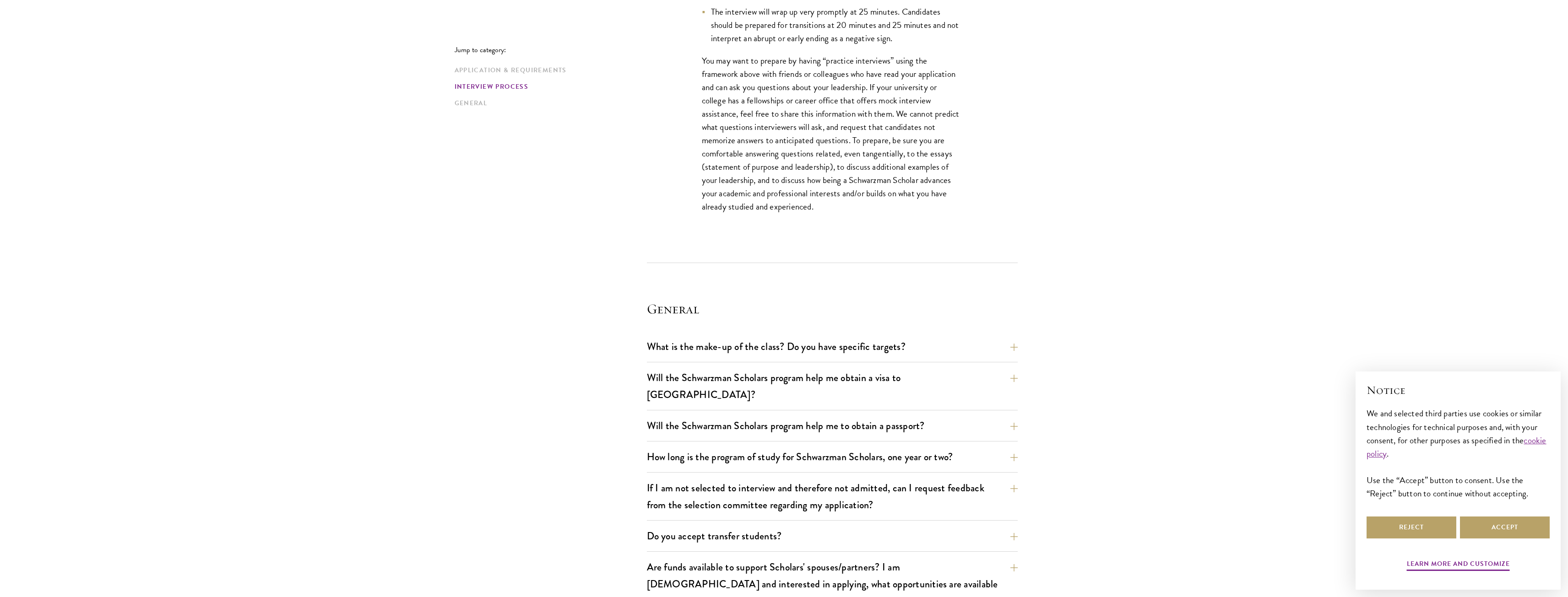
click at [945, 365] on div "What is the make-up of the class? Do you have specific targets? The only firm t…" at bounding box center [832, 492] width 371 height 312
click at [931, 369] on button "Will the Schwarzman Scholars program help me obtain a visa to [GEOGRAPHIC_DATA]?" at bounding box center [839, 386] width 371 height 38
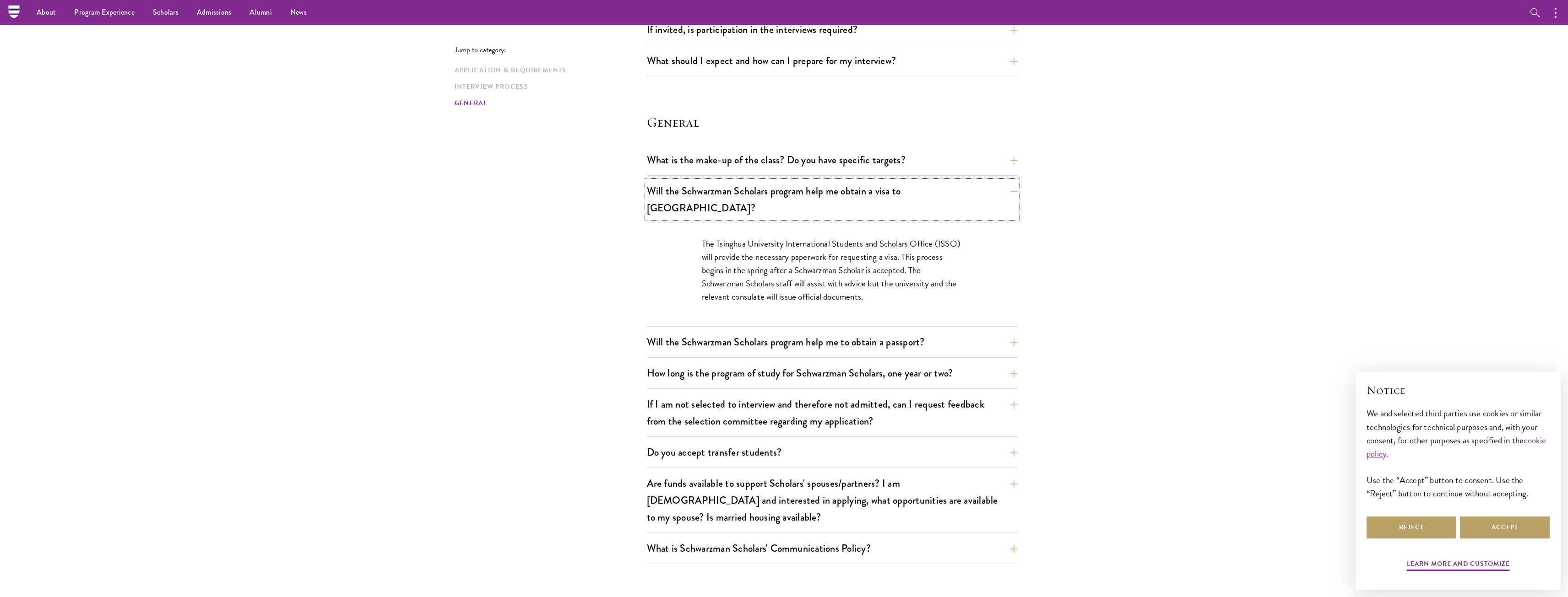
scroll to position [1236, 0]
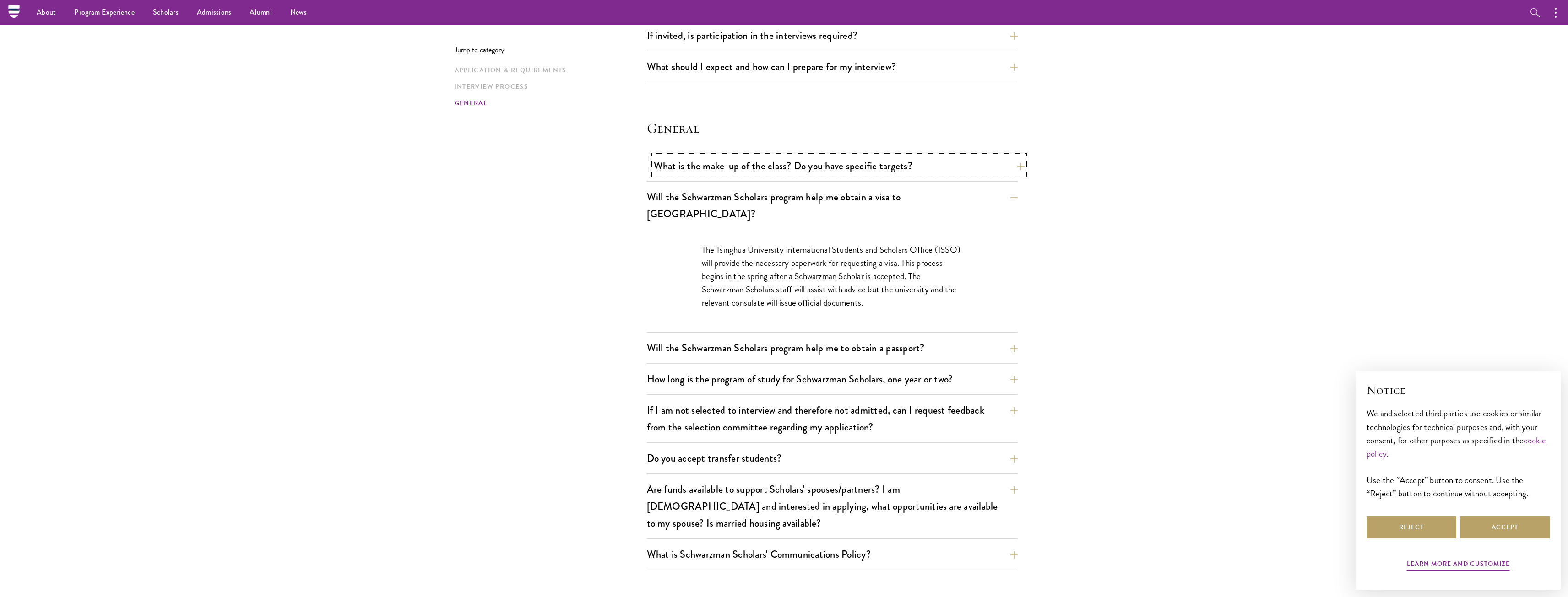
click at [961, 170] on button "What is the make-up of the class? Do you have specific targets?" at bounding box center [839, 166] width 371 height 21
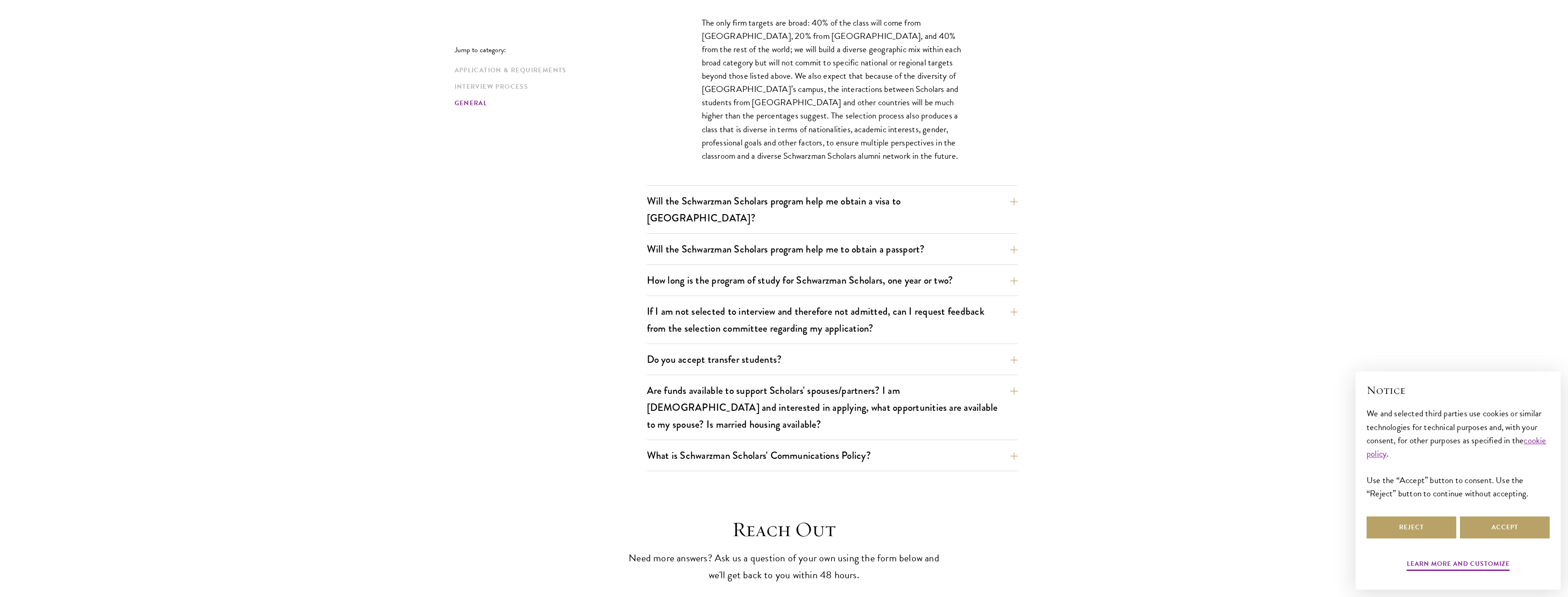
scroll to position [1418, 0]
click at [998, 345] on button "Do you accept transfer students?" at bounding box center [839, 355] width 371 height 21
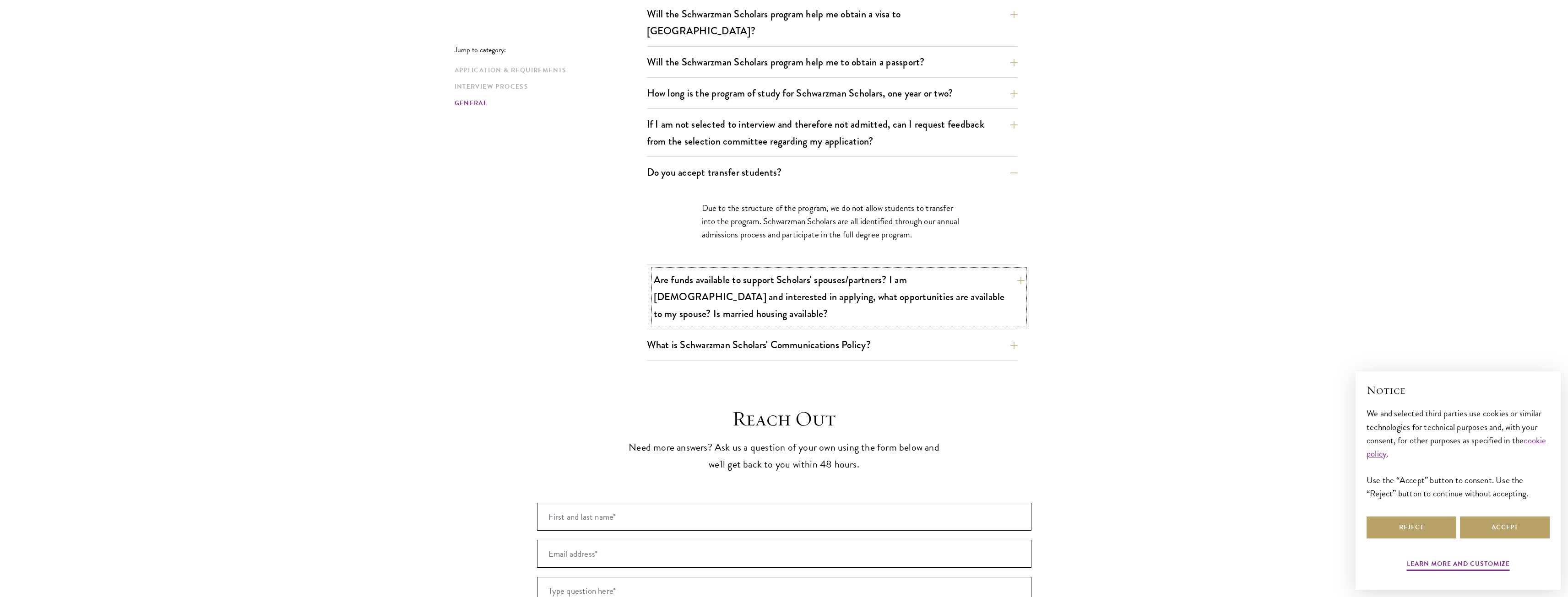
click at [982, 281] on button "Are funds available to support Scholars' spouses/partners? I am [DEMOGRAPHIC_DA…" at bounding box center [839, 296] width 371 height 55
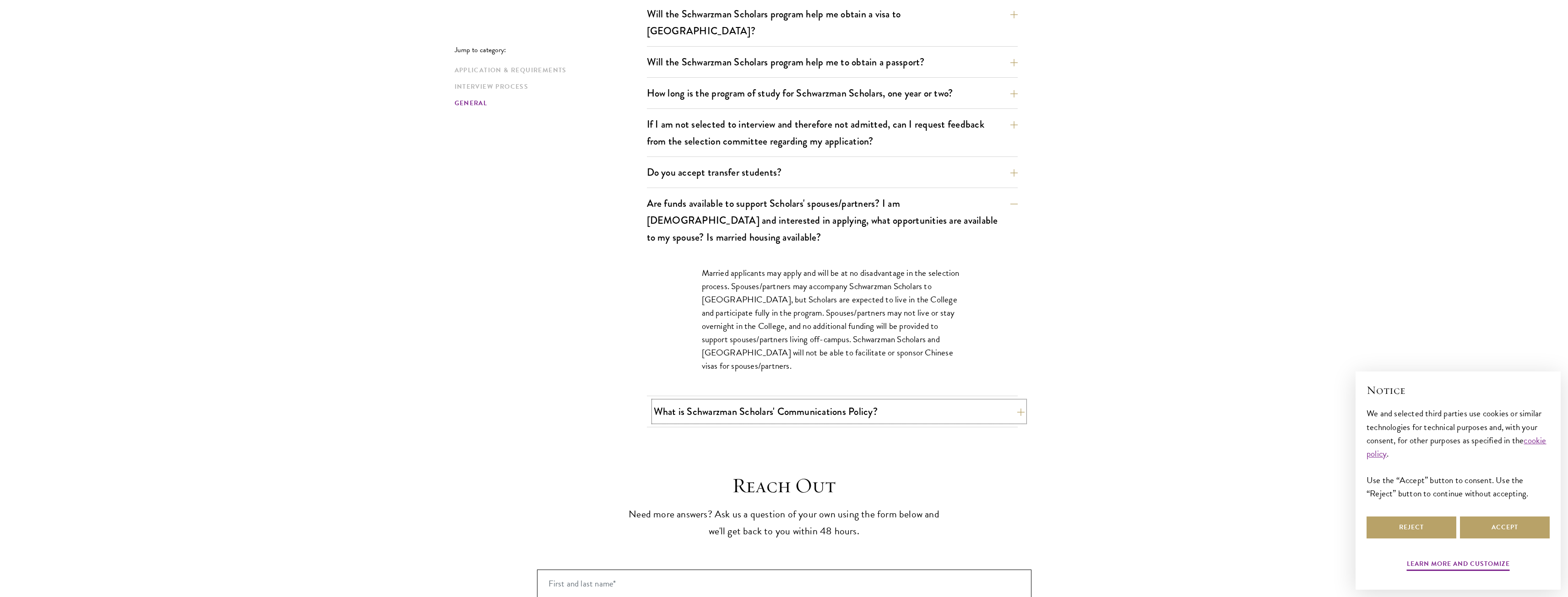
click at [1002, 401] on button "What is Schwarzman Scholars' Communications Policy?" at bounding box center [839, 411] width 371 height 21
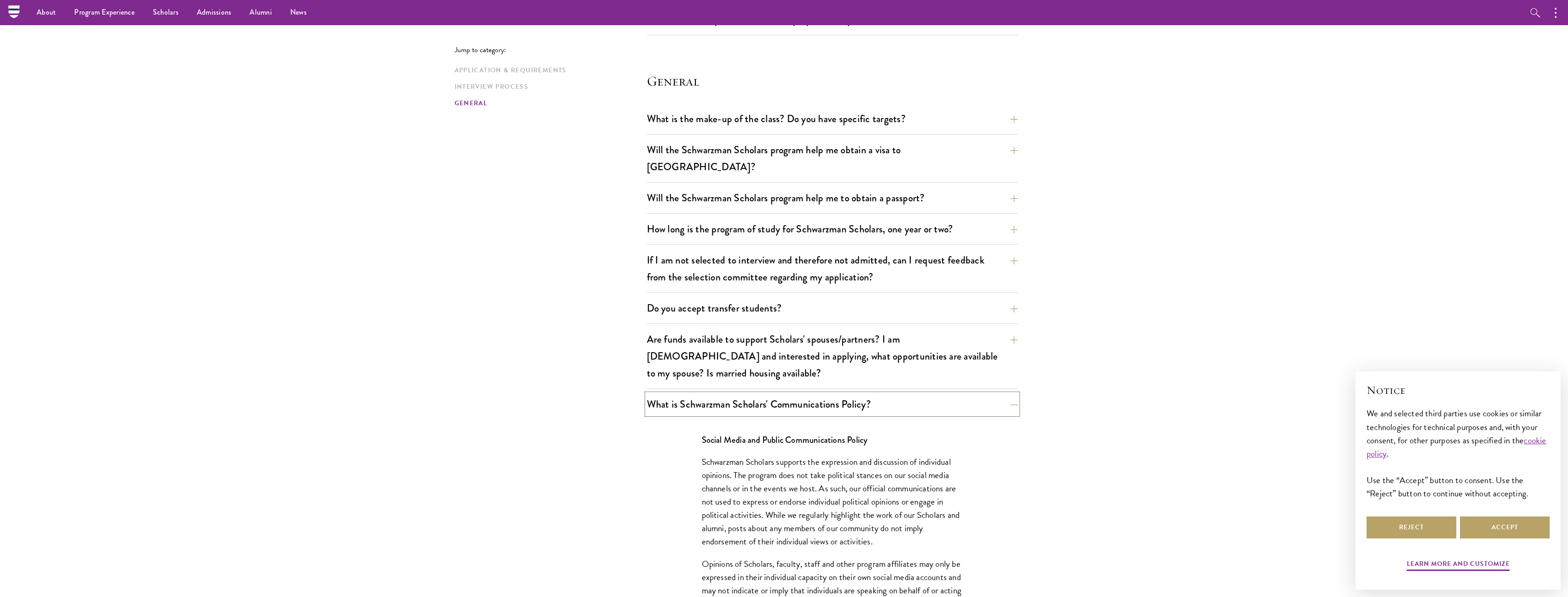
scroll to position [1281, 0]
click at [923, 226] on div "How long is the program of study for Schwarzman Scholars, one year or two? The …" at bounding box center [832, 233] width 371 height 26
click at [922, 220] on button "How long is the program of study for Schwarzman Scholars, one year or two?" at bounding box center [839, 230] width 371 height 21
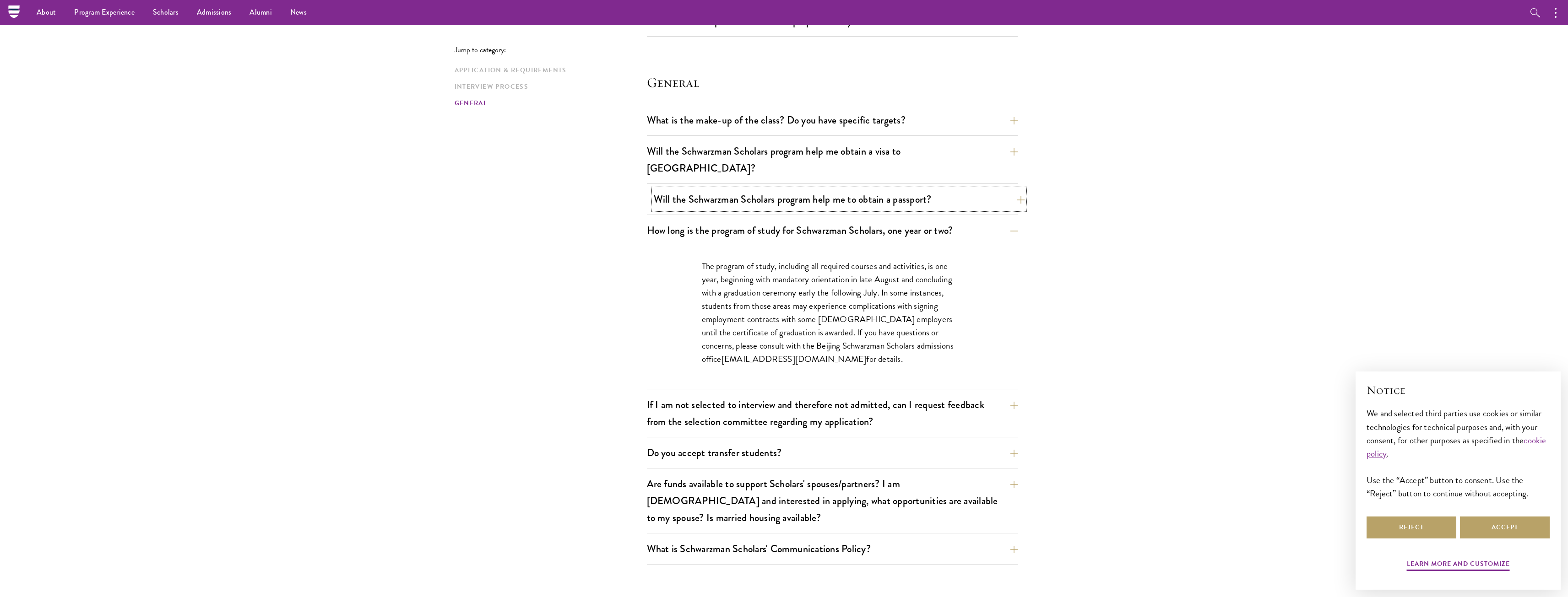
click at [894, 190] on button "Will the Schwarzman Scholars program help me to obtain a passport?" at bounding box center [839, 199] width 371 height 21
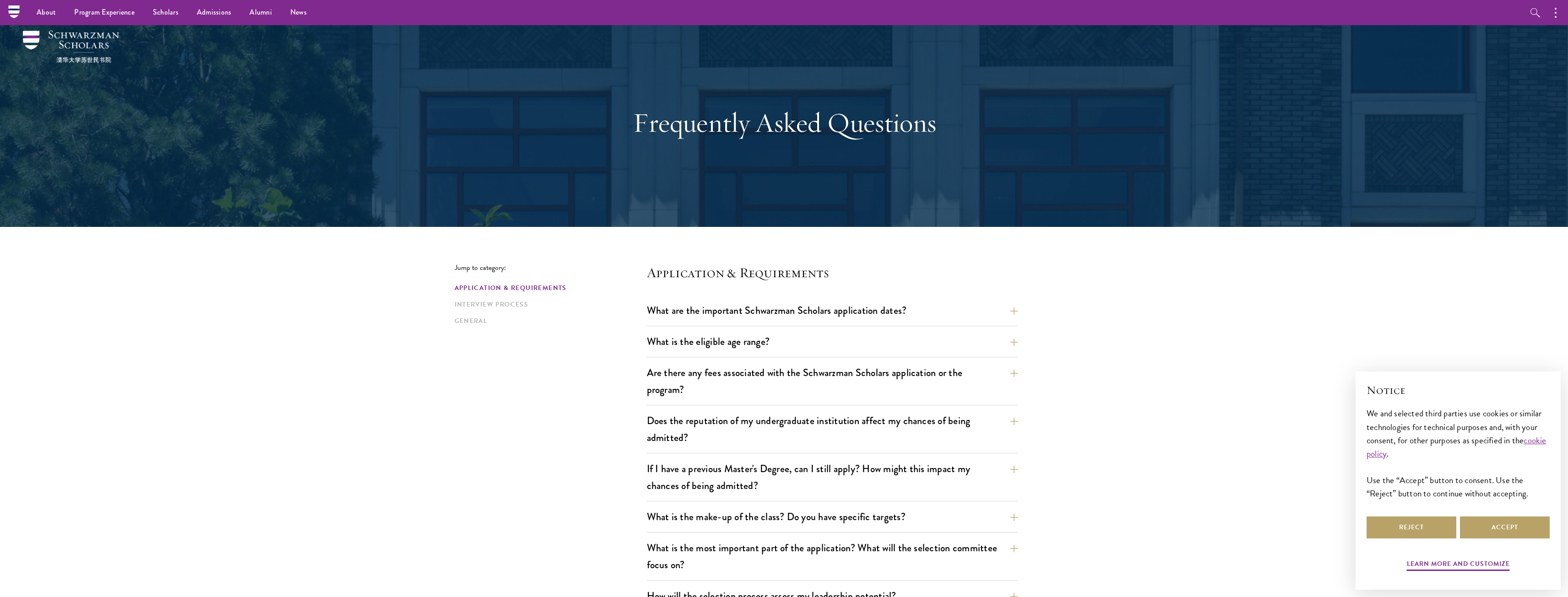
scroll to position [0, 0]
